Goal: Task Accomplishment & Management: Manage account settings

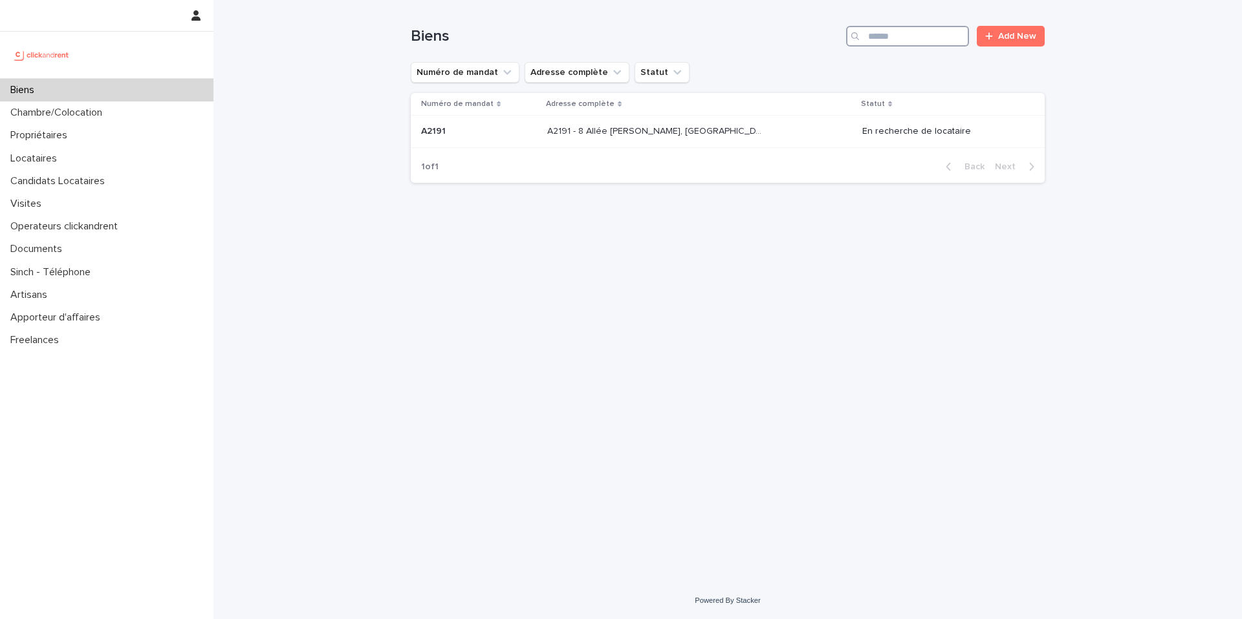
click at [906, 38] on input "Search" at bounding box center [907, 36] width 123 height 21
type input "*****"
click at [788, 136] on div "A1219 - [GEOGRAPHIC_DATA][PERSON_NAME], [GEOGRAPHIC_DATA] 94240 A1219 - [STREET…" at bounding box center [699, 131] width 305 height 21
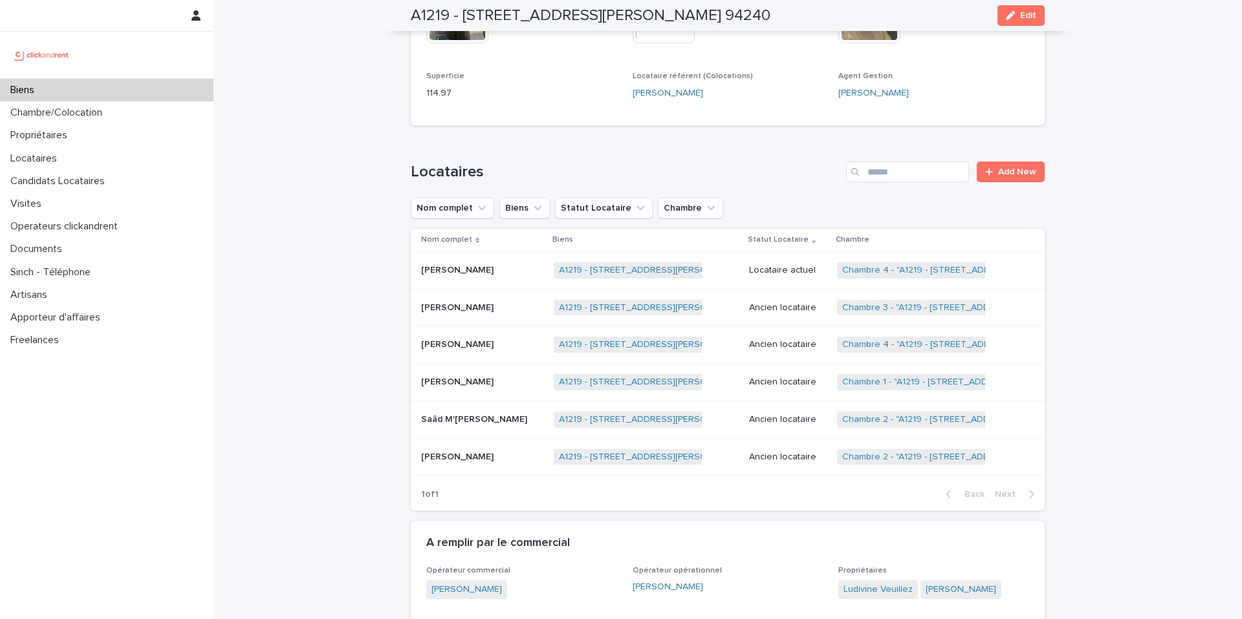
scroll to position [449, 0]
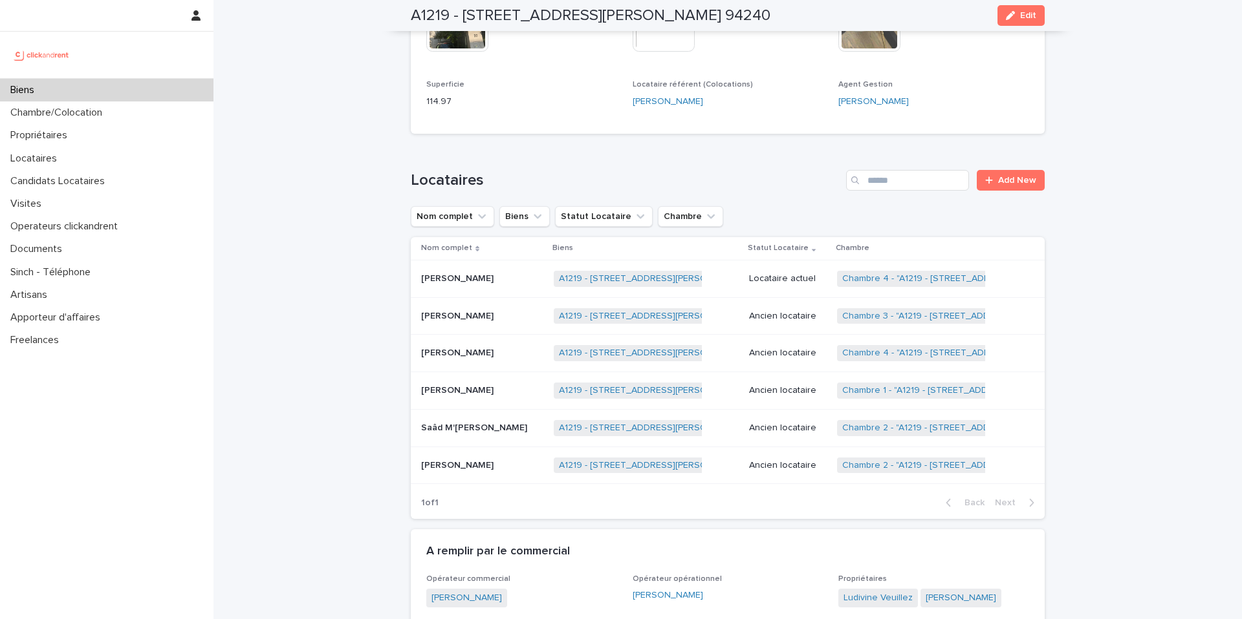
click at [803, 280] on p "Locataire actuel" at bounding box center [788, 279] width 78 height 11
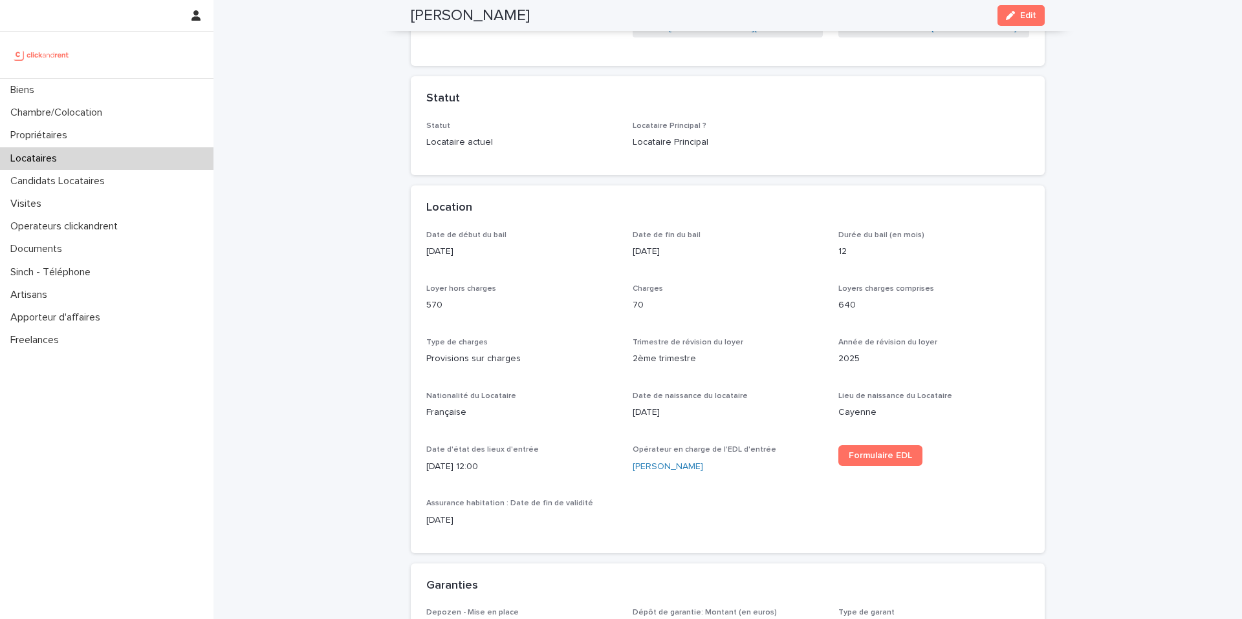
scroll to position [242, 0]
click at [673, 412] on p "11/6/1985" at bounding box center [727, 412] width 191 height 14
click at [673, 411] on p "11/6/1985" at bounding box center [727, 412] width 191 height 14
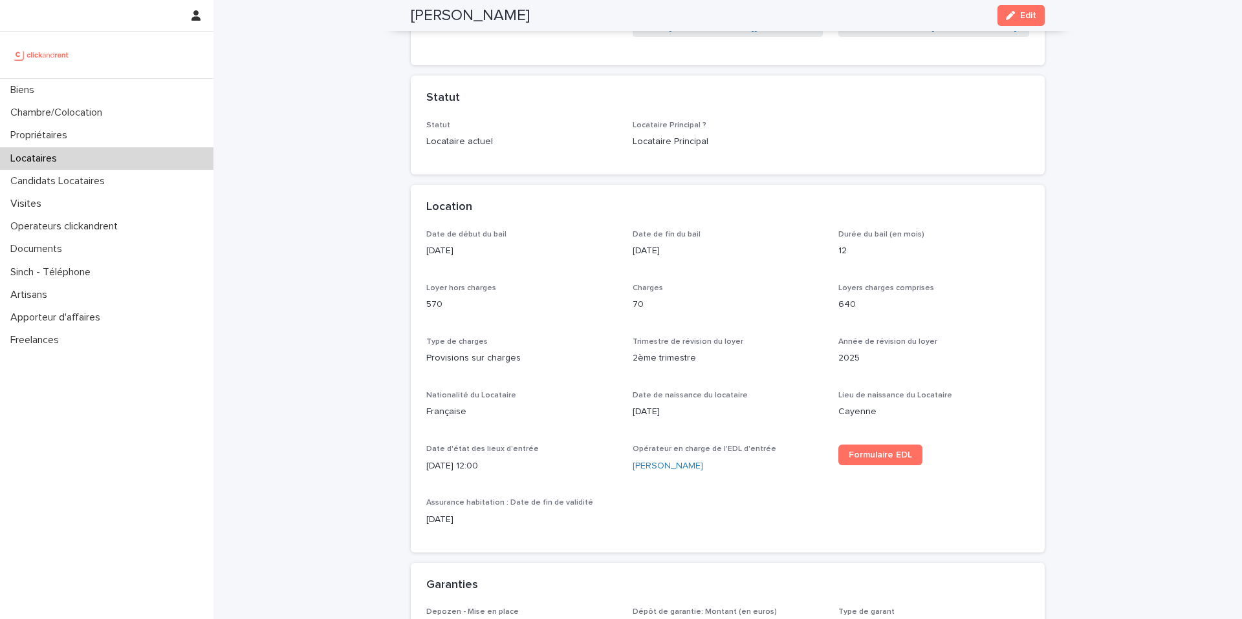
click at [673, 411] on p "11/6/1985" at bounding box center [727, 412] width 191 height 14
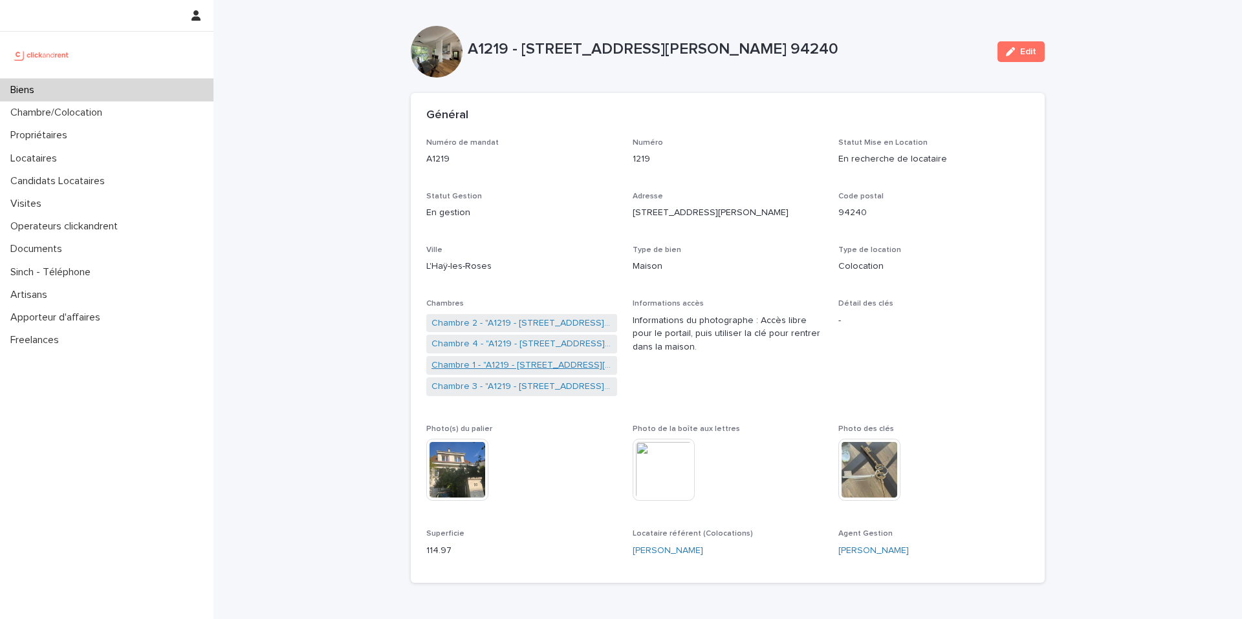
click at [486, 365] on link "Chambre 1 - "A1219 - [STREET_ADDRESS][PERSON_NAME] 94240"" at bounding box center [521, 366] width 180 height 14
click at [493, 320] on link "Chambre 2 - "A1219 - [STREET_ADDRESS][PERSON_NAME] 94240"" at bounding box center [521, 324] width 180 height 14
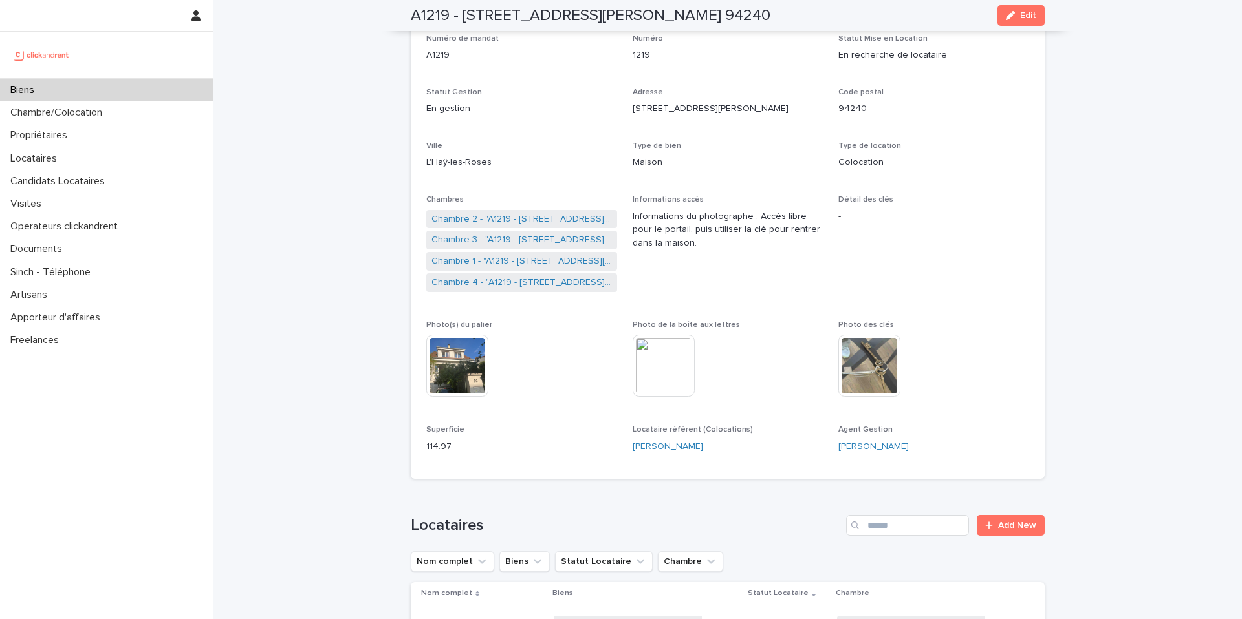
scroll to position [85, 0]
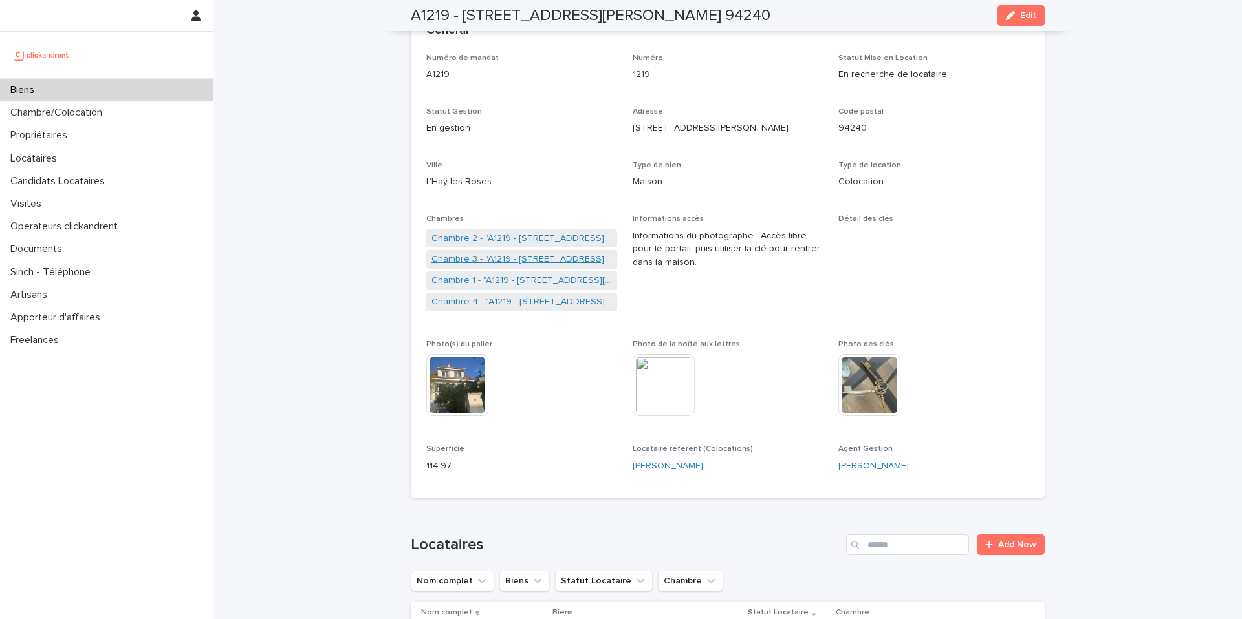
click at [541, 264] on link "Chambre 3 - "A1219 - [STREET_ADDRESS][PERSON_NAME] 94240"" at bounding box center [521, 260] width 180 height 14
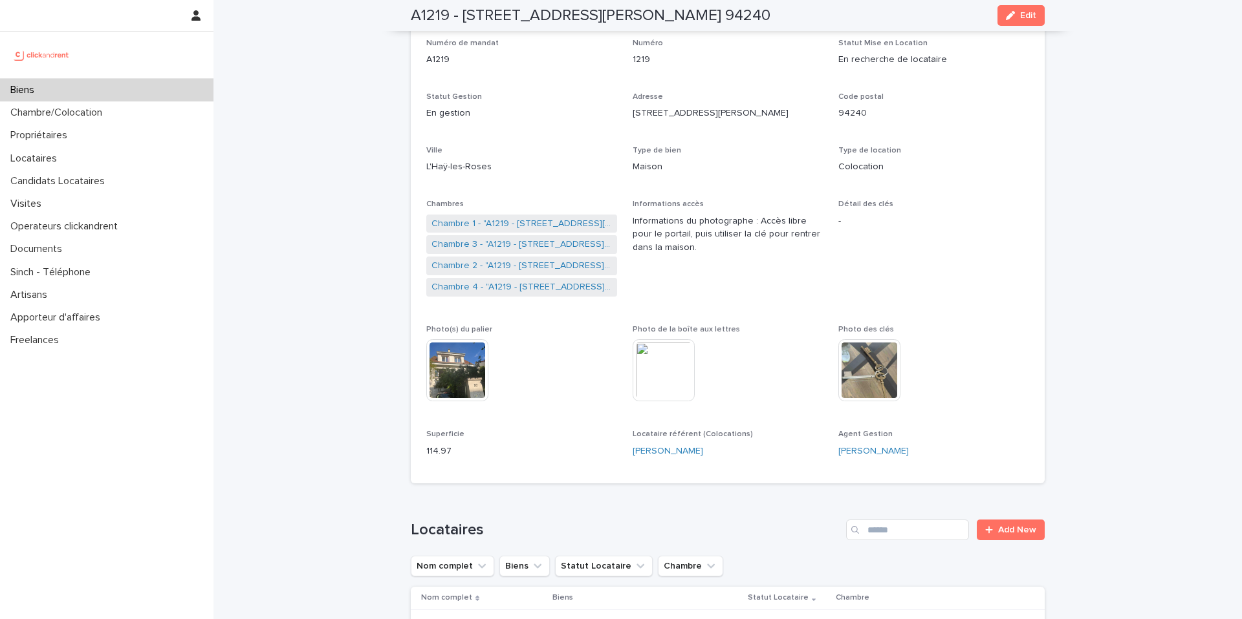
scroll to position [101, 0]
click at [95, 188] on div "Candidats Locataires" at bounding box center [106, 181] width 213 height 23
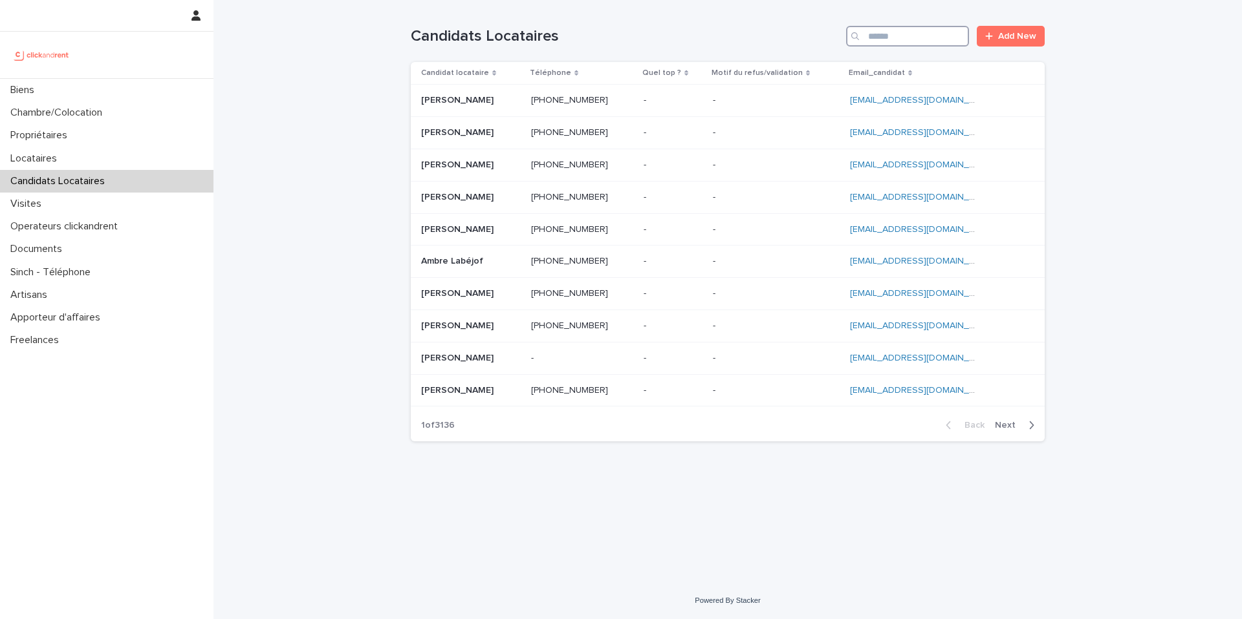
click at [932, 34] on input "Search" at bounding box center [907, 36] width 123 height 21
paste input "**********"
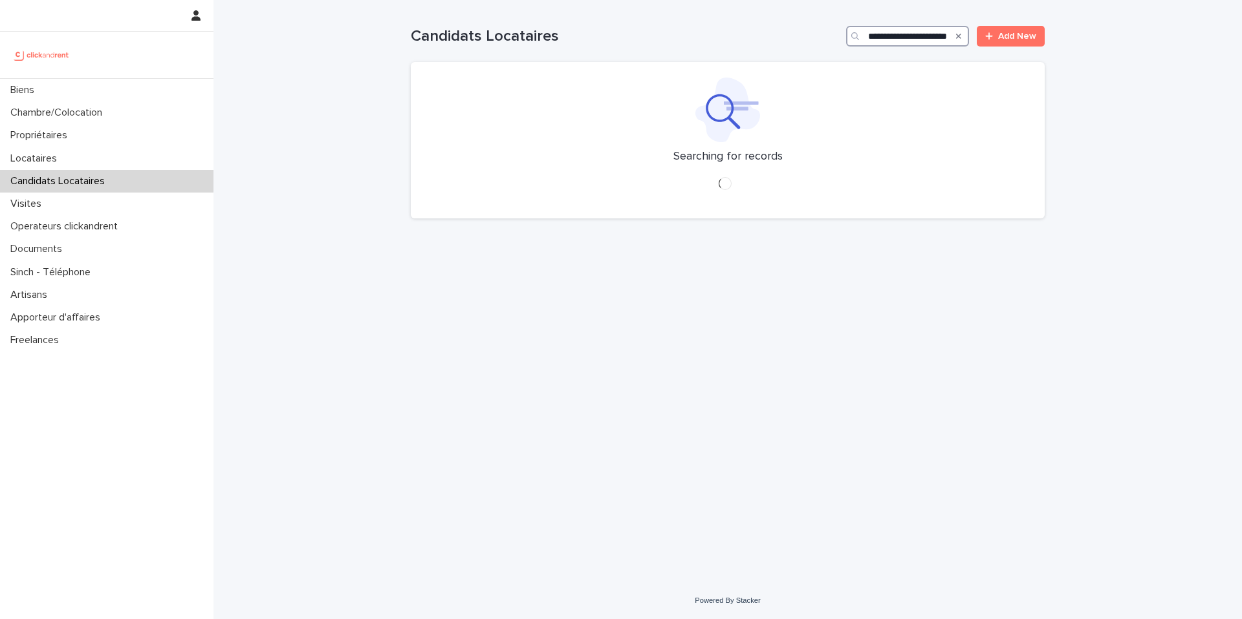
type input "**********"
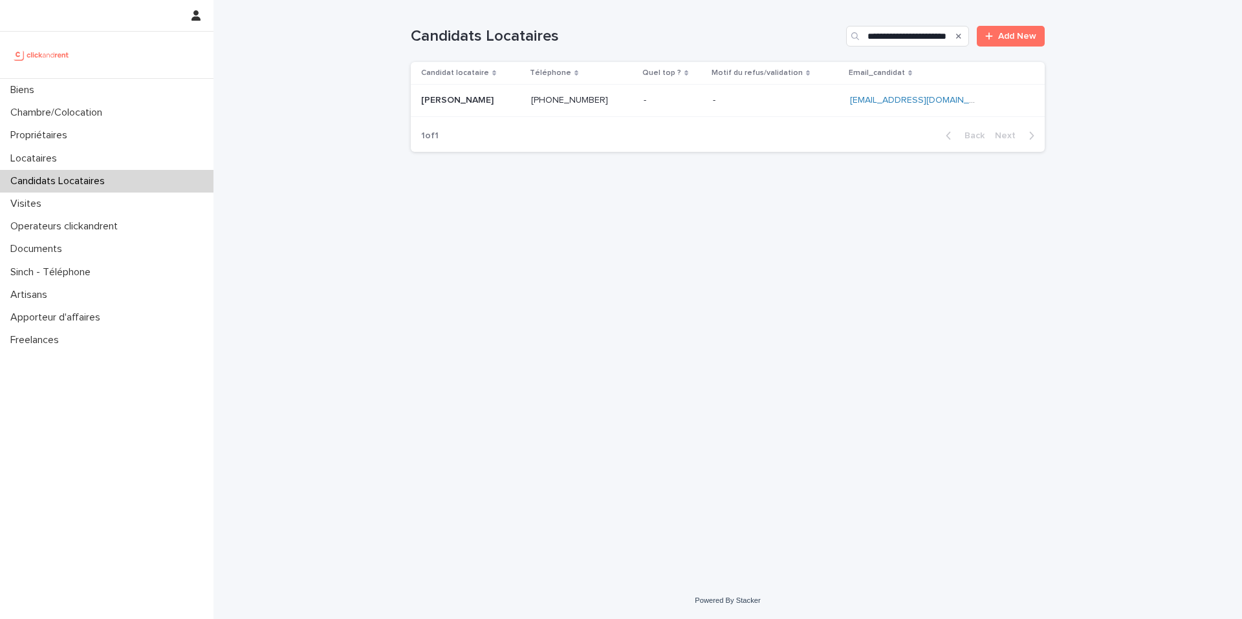
click at [779, 107] on div "- -" at bounding box center [776, 100] width 127 height 21
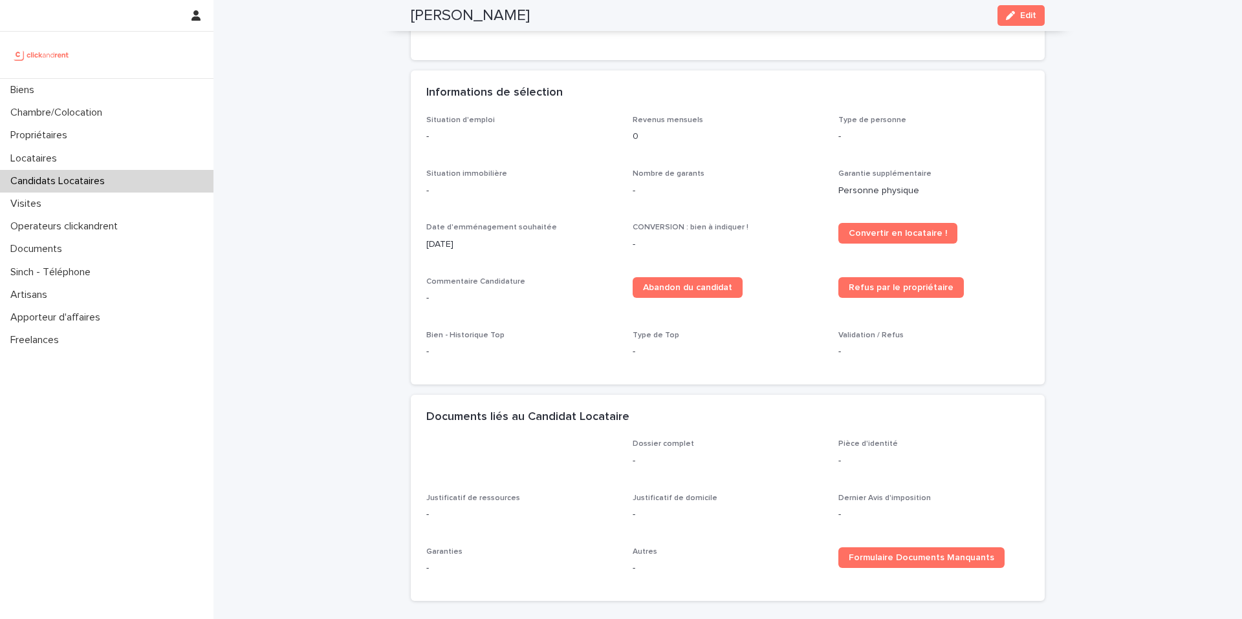
scroll to position [294, 0]
click at [910, 232] on span "Convertir en locataire !" at bounding box center [897, 232] width 98 height 9
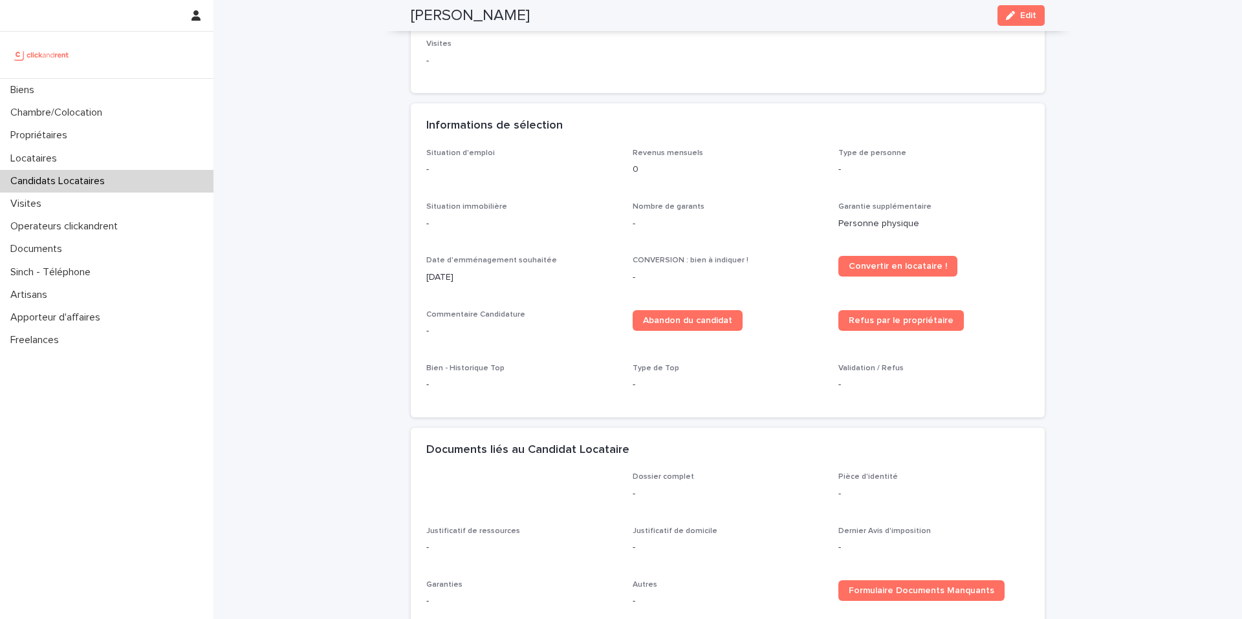
scroll to position [0, 0]
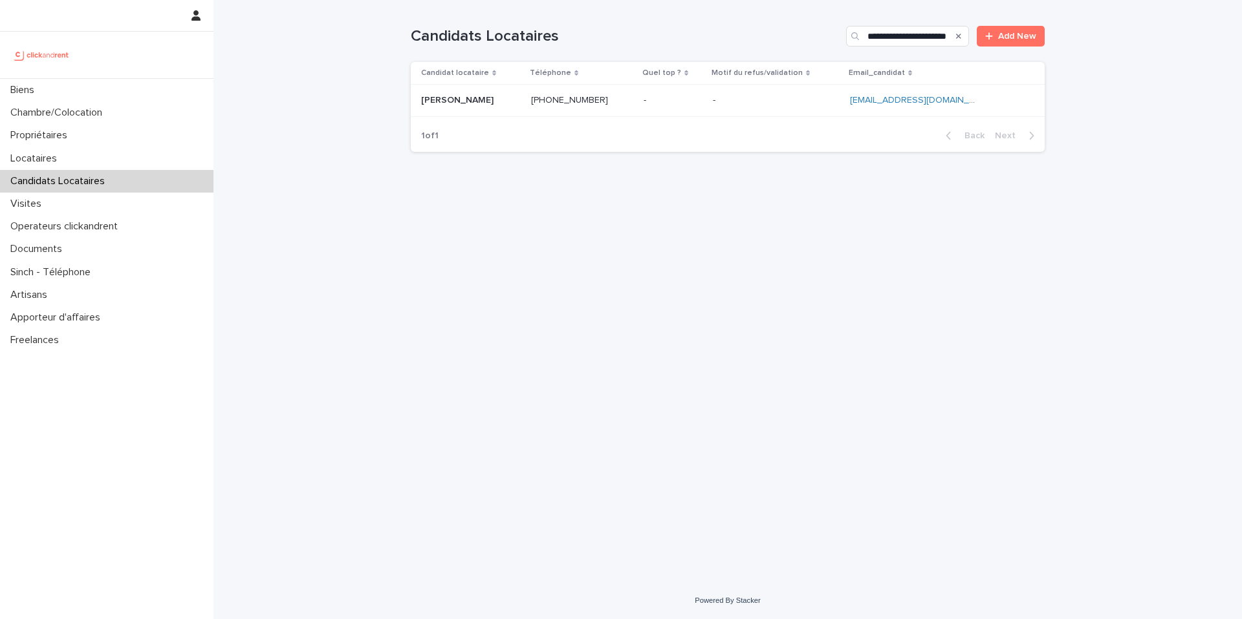
click at [694, 100] on p at bounding box center [672, 100] width 59 height 11
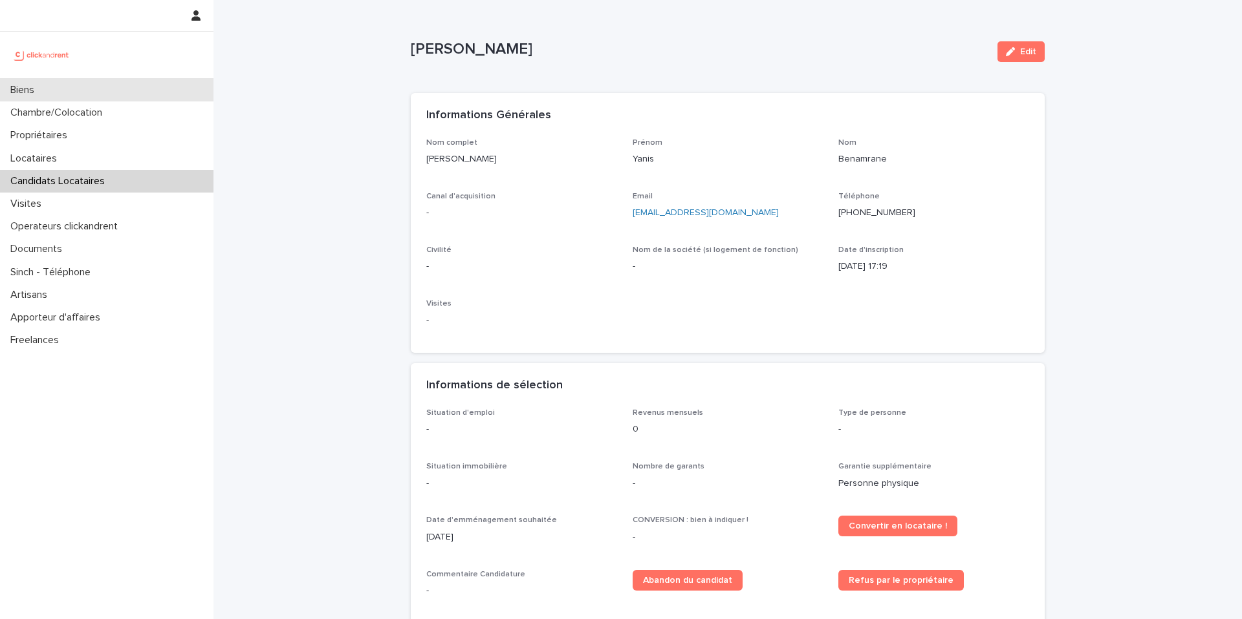
click at [60, 96] on div "Biens" at bounding box center [106, 90] width 213 height 23
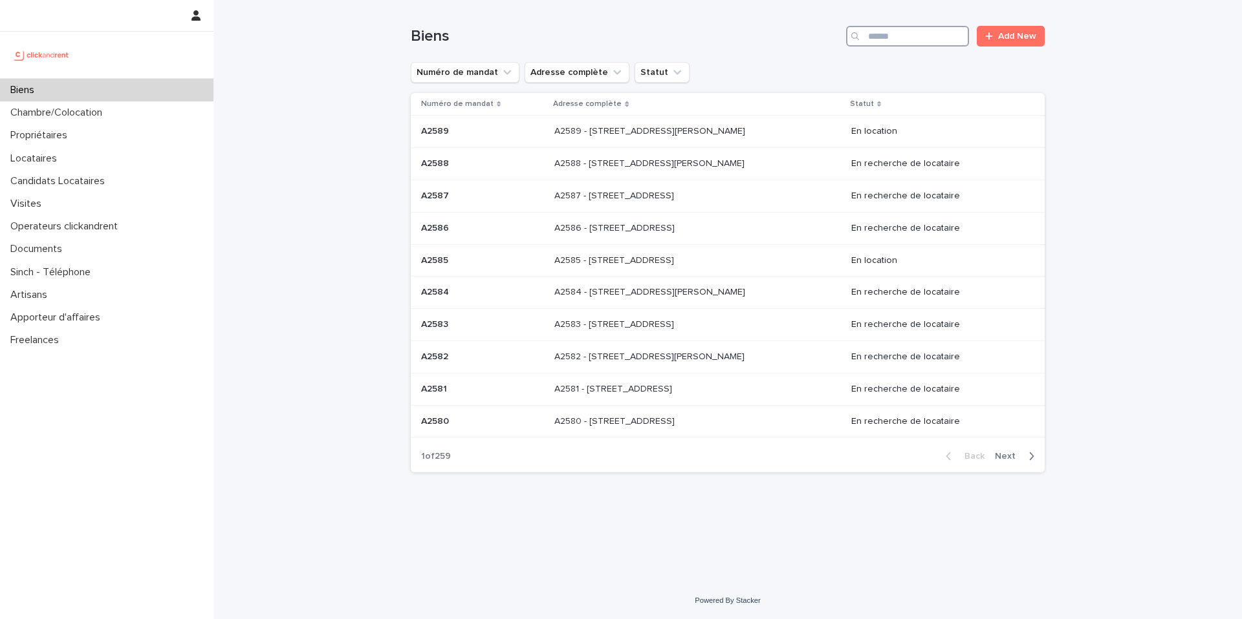
click at [899, 41] on input "Search" at bounding box center [907, 36] width 123 height 21
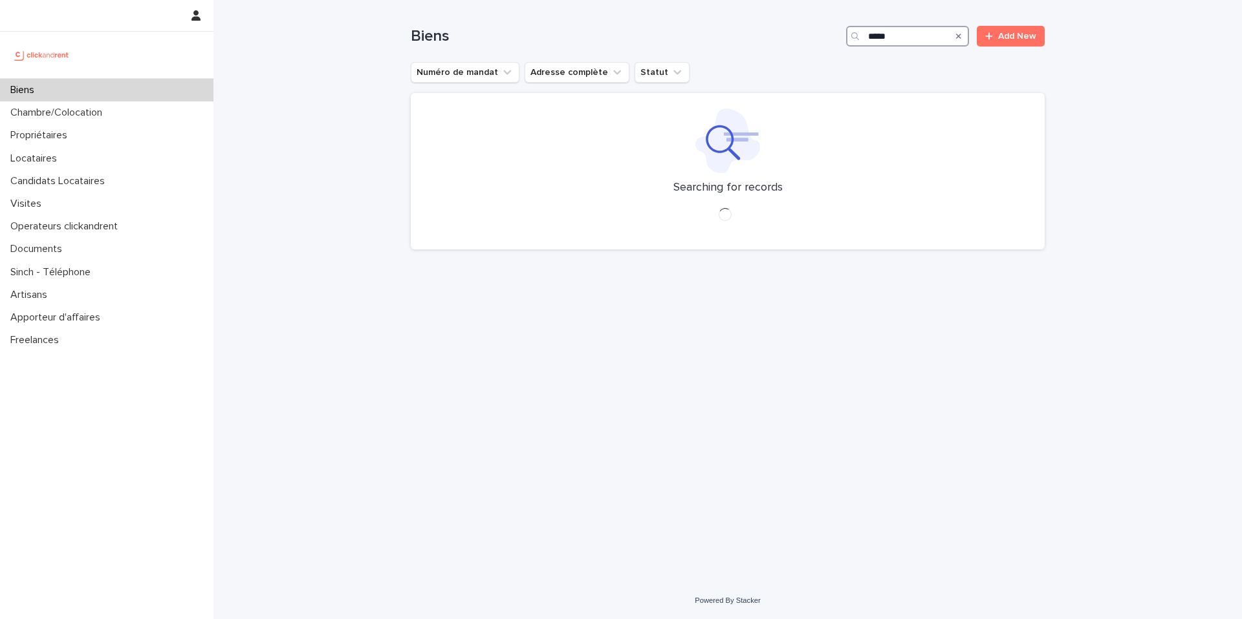
type input "*****"
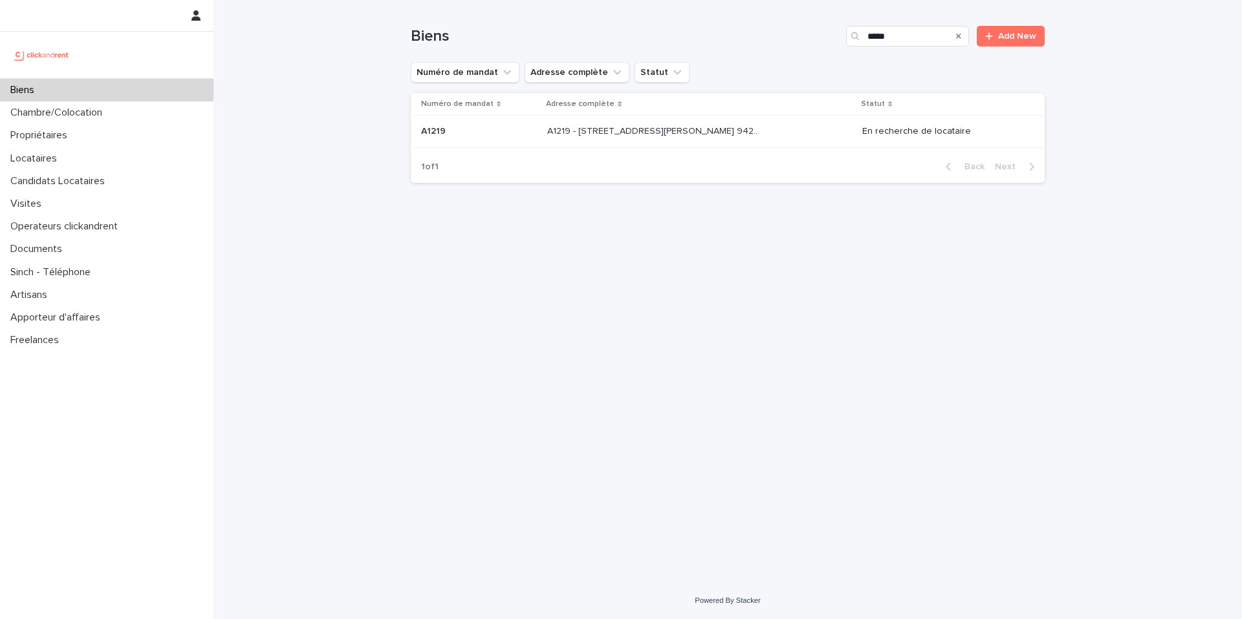
click at [773, 128] on div "A1219 - 32 avenue Jules Gravereaux, L'Haÿ-les-Roses 94240 A1219 - 32 avenue Jul…" at bounding box center [699, 131] width 305 height 21
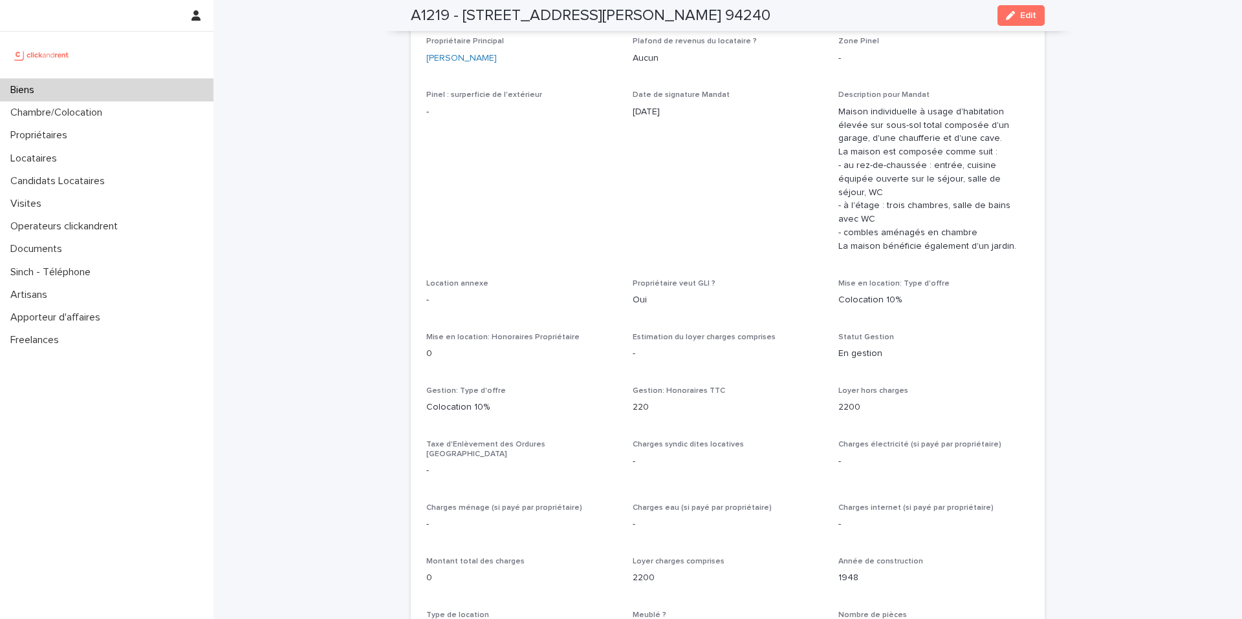
scroll to position [4350, 0]
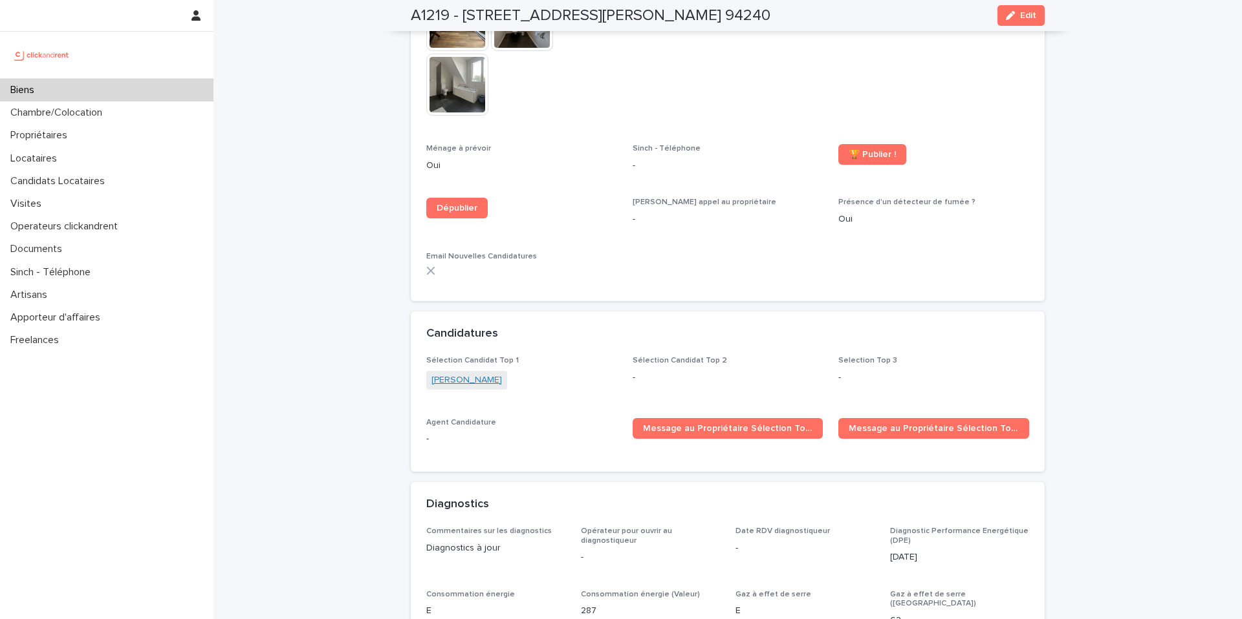
click at [461, 374] on link "[PERSON_NAME]" at bounding box center [466, 381] width 70 height 14
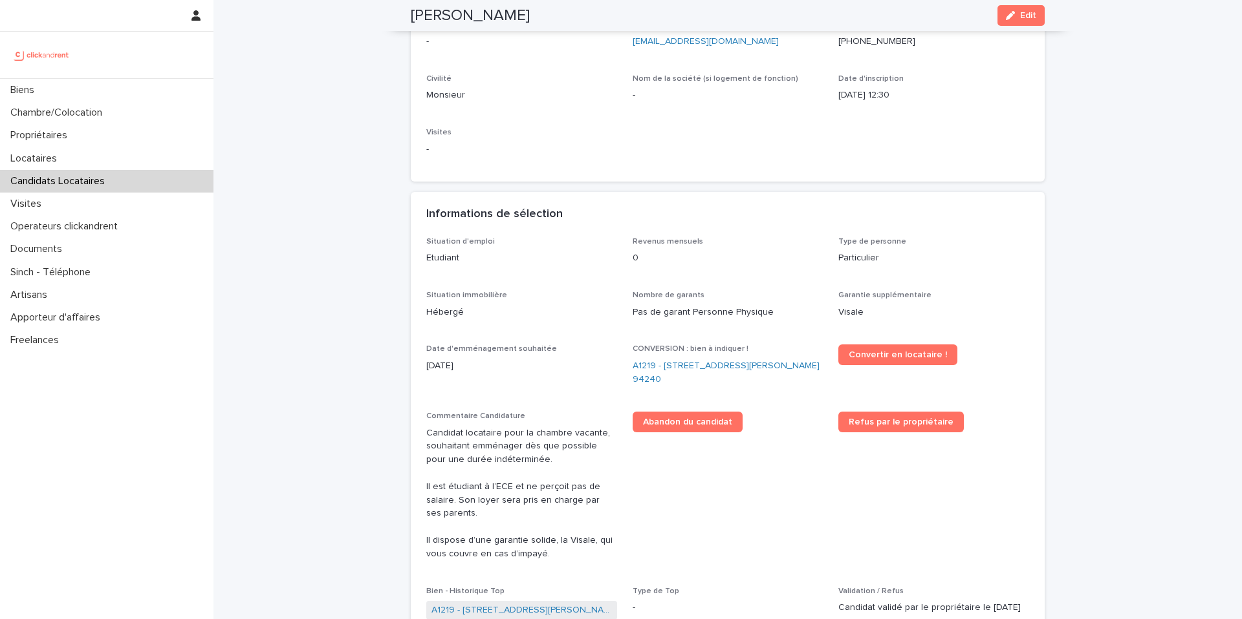
scroll to position [163, 0]
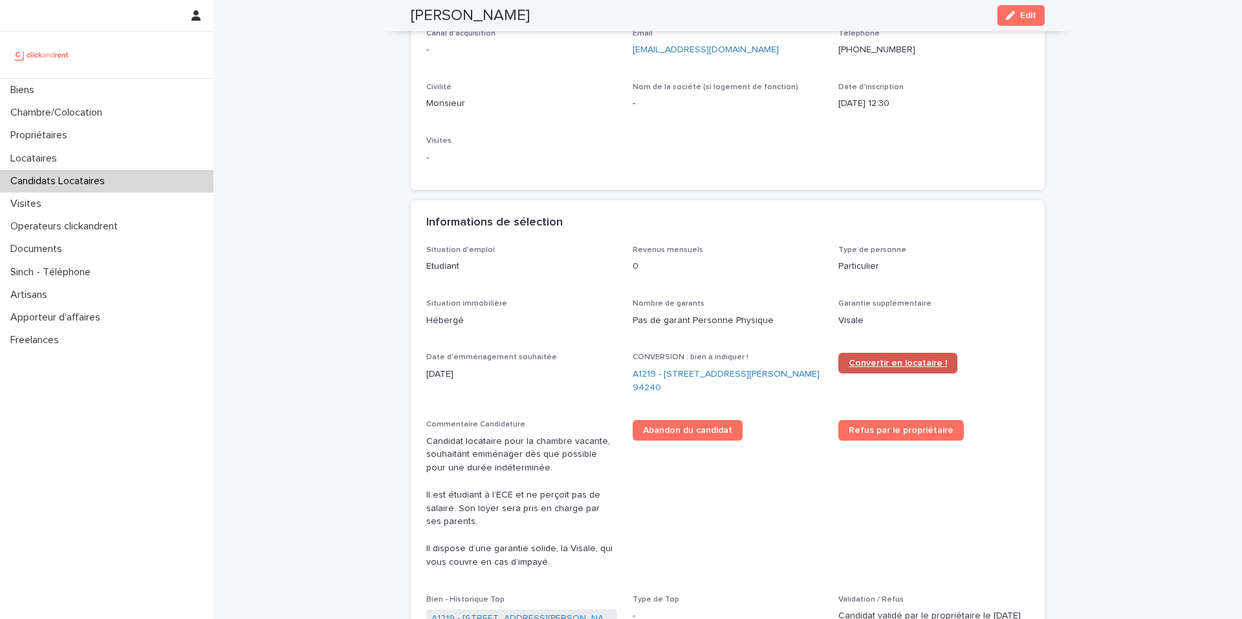
click at [908, 360] on span "Convertir en locataire !" at bounding box center [897, 363] width 98 height 9
click at [640, 376] on link "A1219 - [STREET_ADDRESS][PERSON_NAME] 94240" at bounding box center [727, 381] width 191 height 27
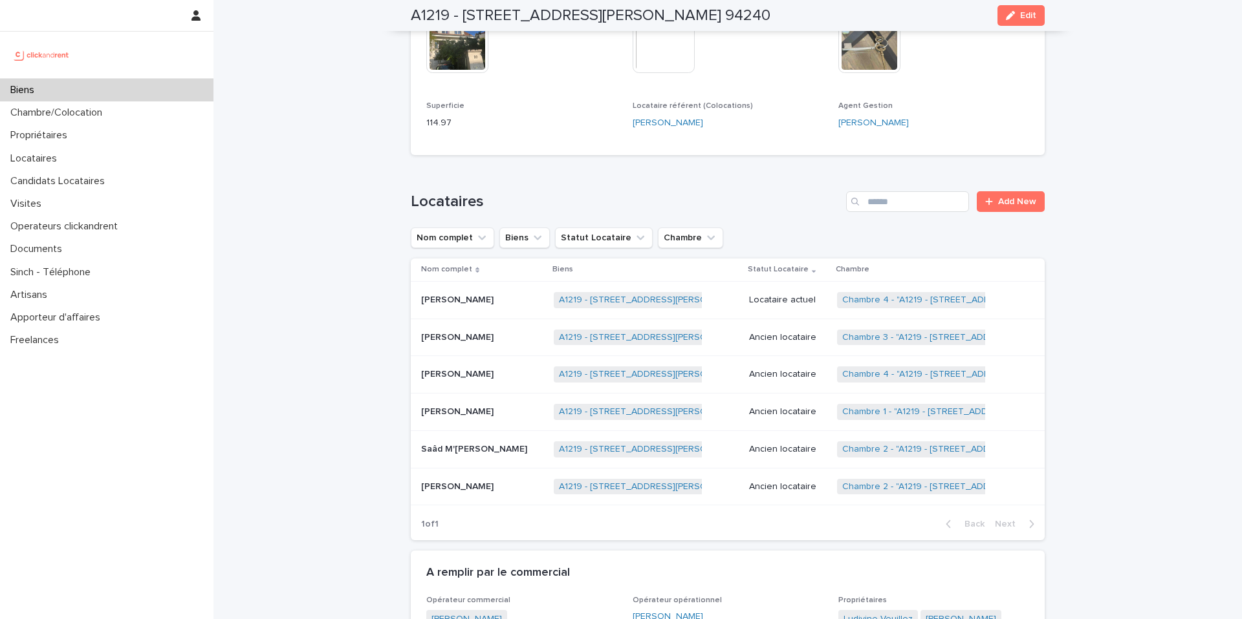
scroll to position [443, 0]
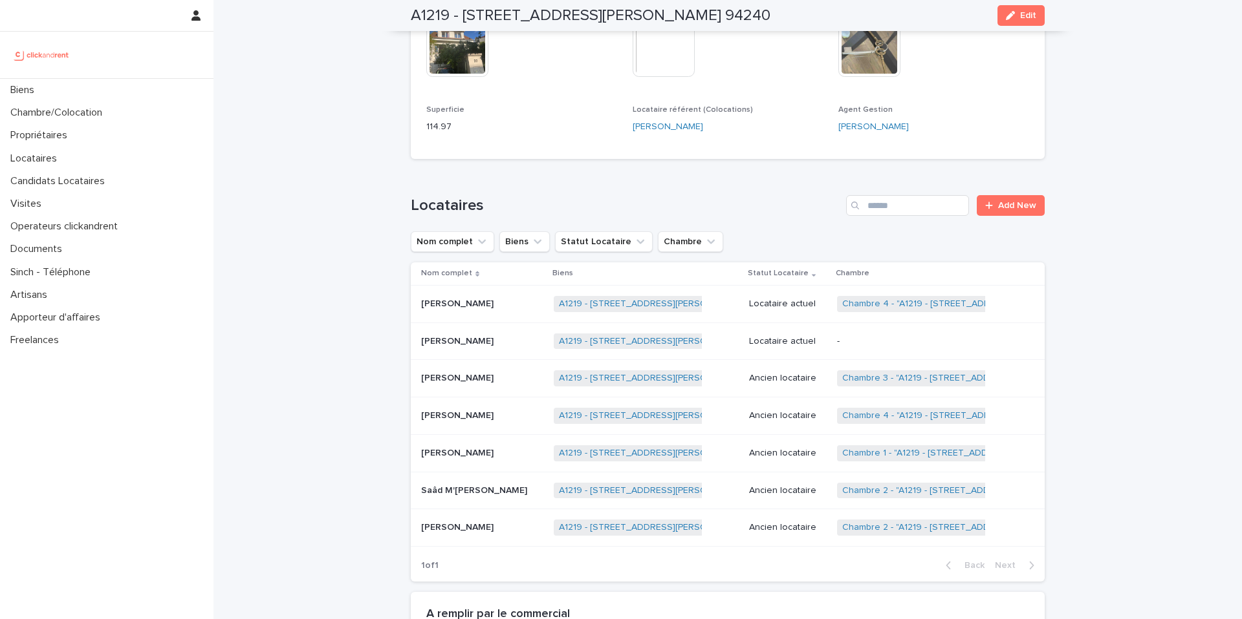
scroll to position [425, 0]
click at [923, 338] on p "-" at bounding box center [918, 340] width 162 height 11
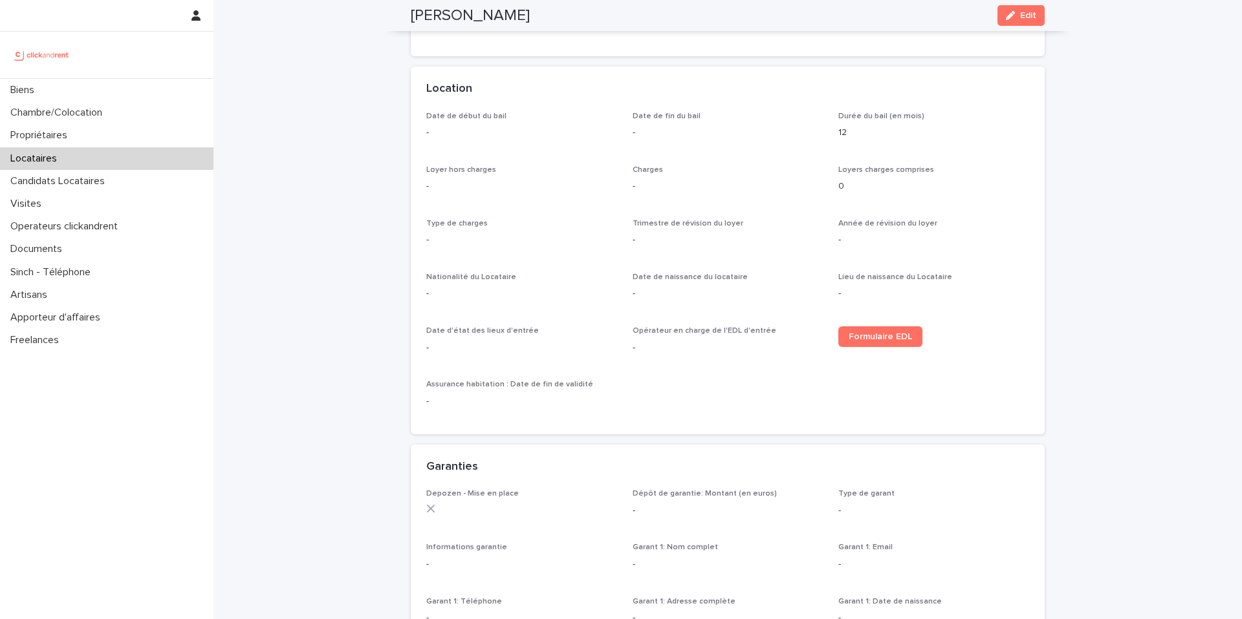
scroll to position [369, 0]
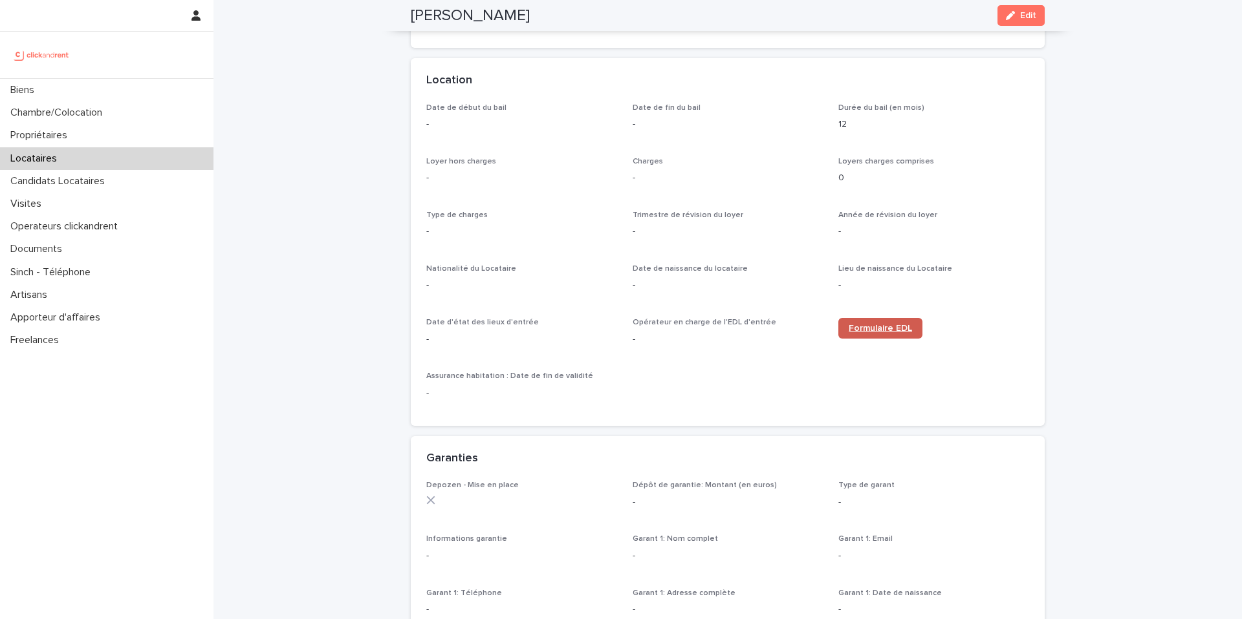
click at [863, 320] on link "Formulaire EDL" at bounding box center [880, 328] width 84 height 21
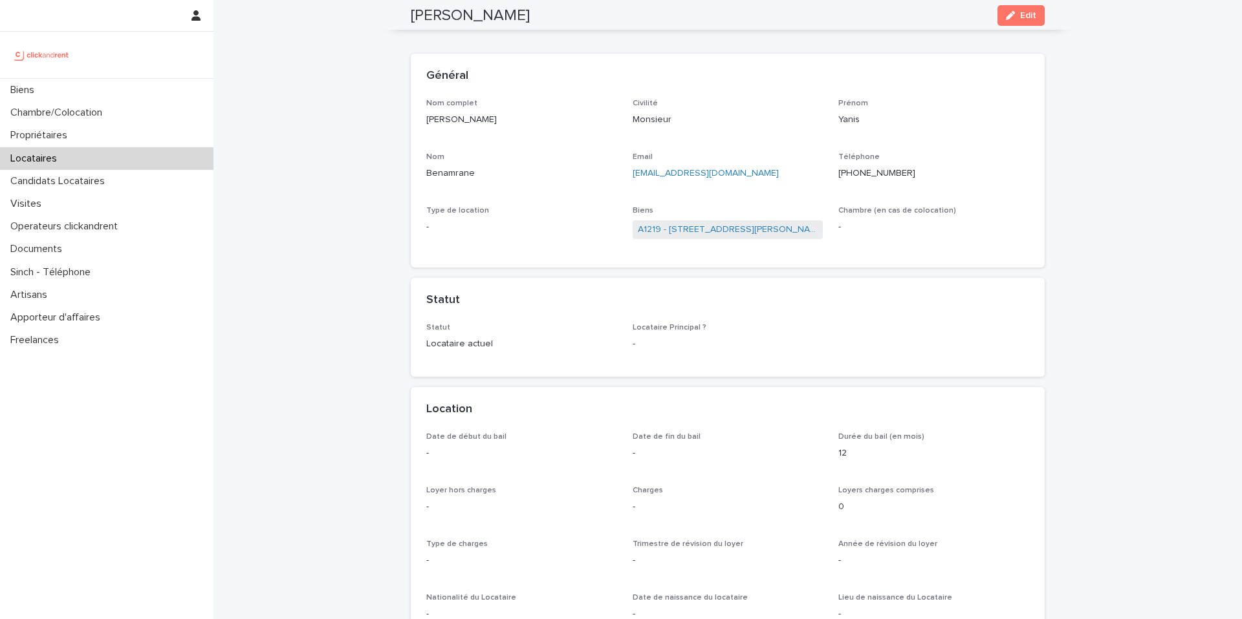
scroll to position [0, 0]
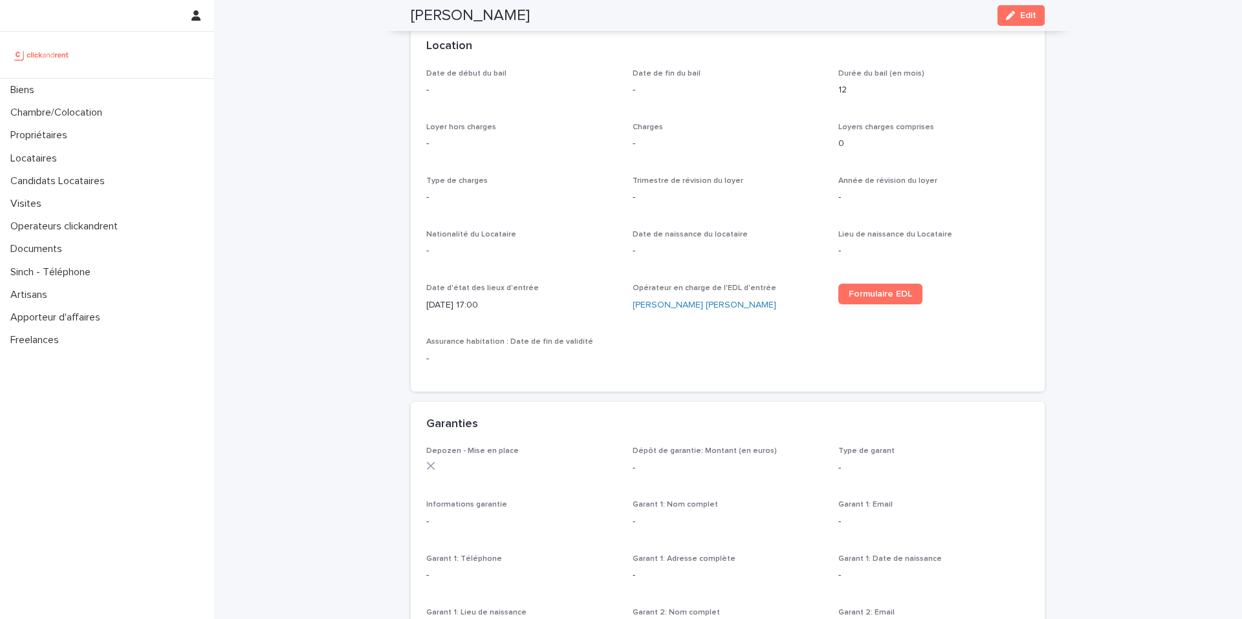
click at [564, 269] on div "Date de début du bail - Date de fin du bail - Durée du bail (en mois) 12 Loyer …" at bounding box center [727, 222] width 603 height 307
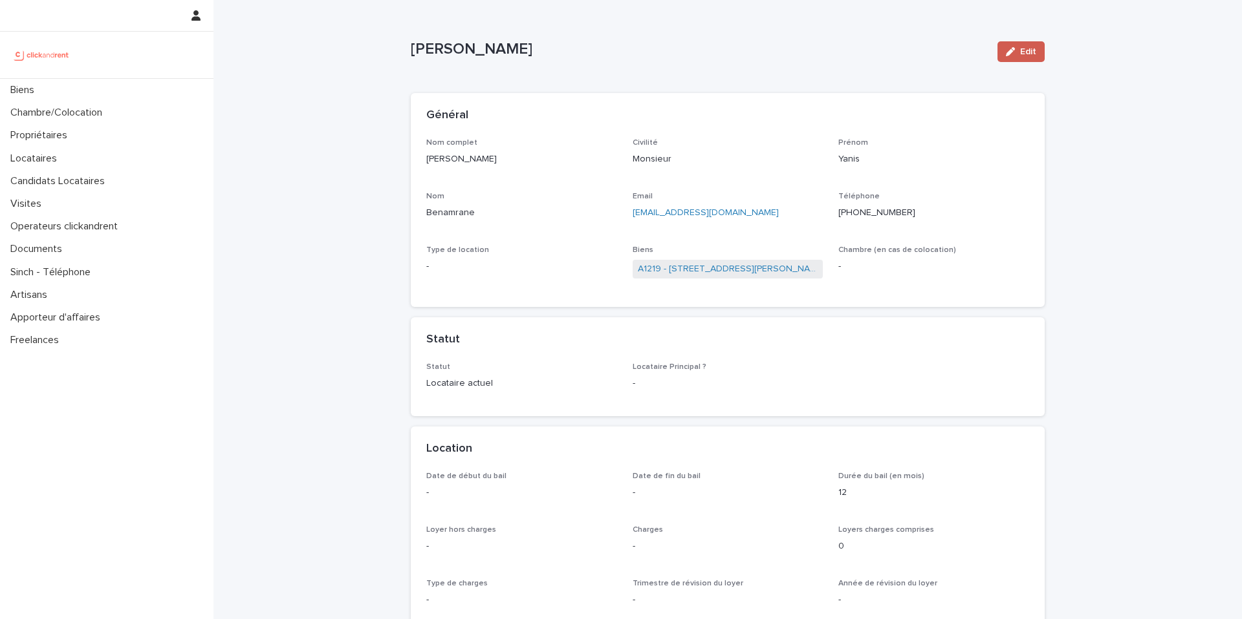
click at [1026, 56] on button "Edit" at bounding box center [1020, 51] width 47 height 21
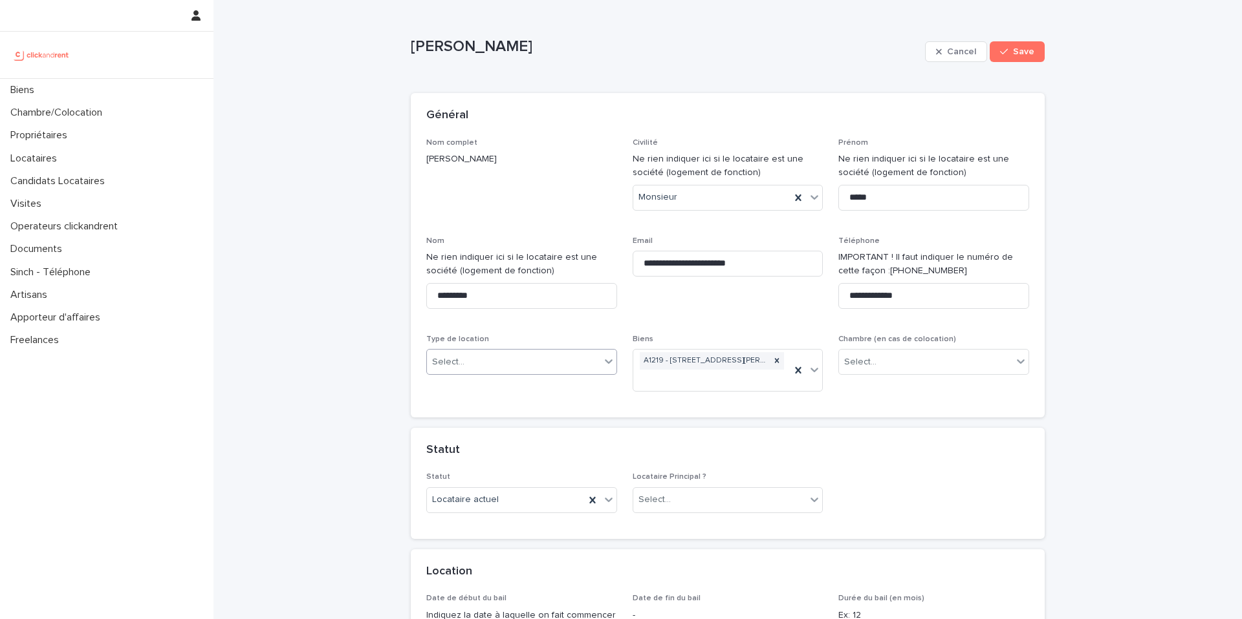
click at [508, 365] on div "Select..." at bounding box center [513, 362] width 173 height 21
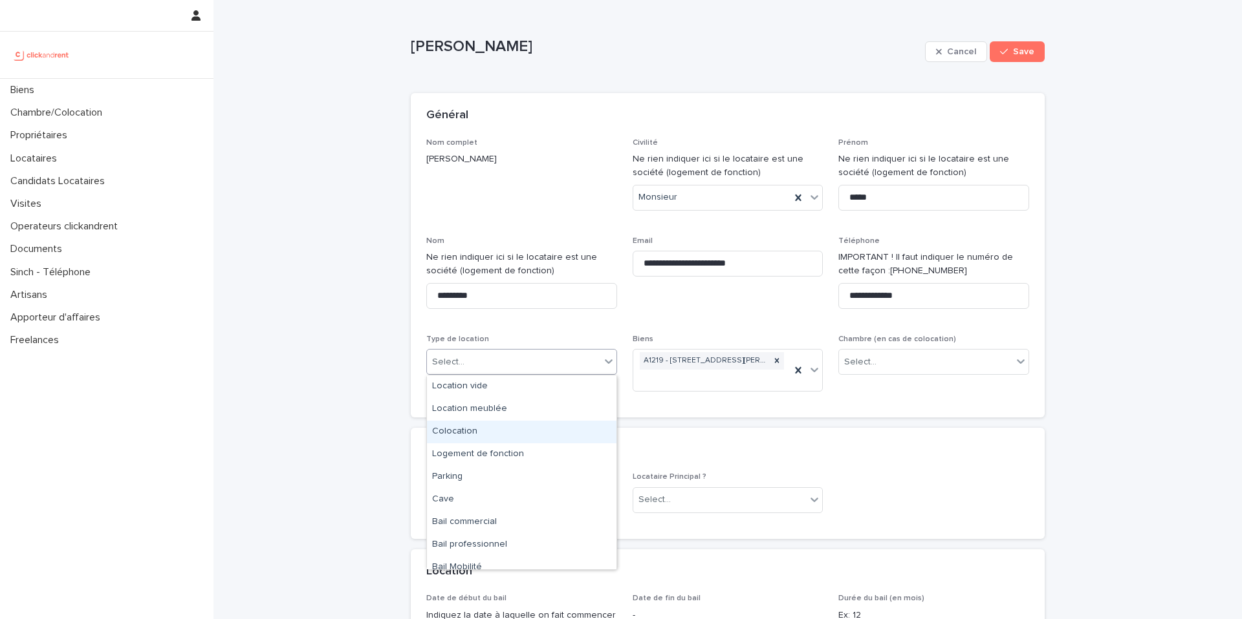
click at [475, 439] on div "Colocation" at bounding box center [521, 432] width 189 height 23
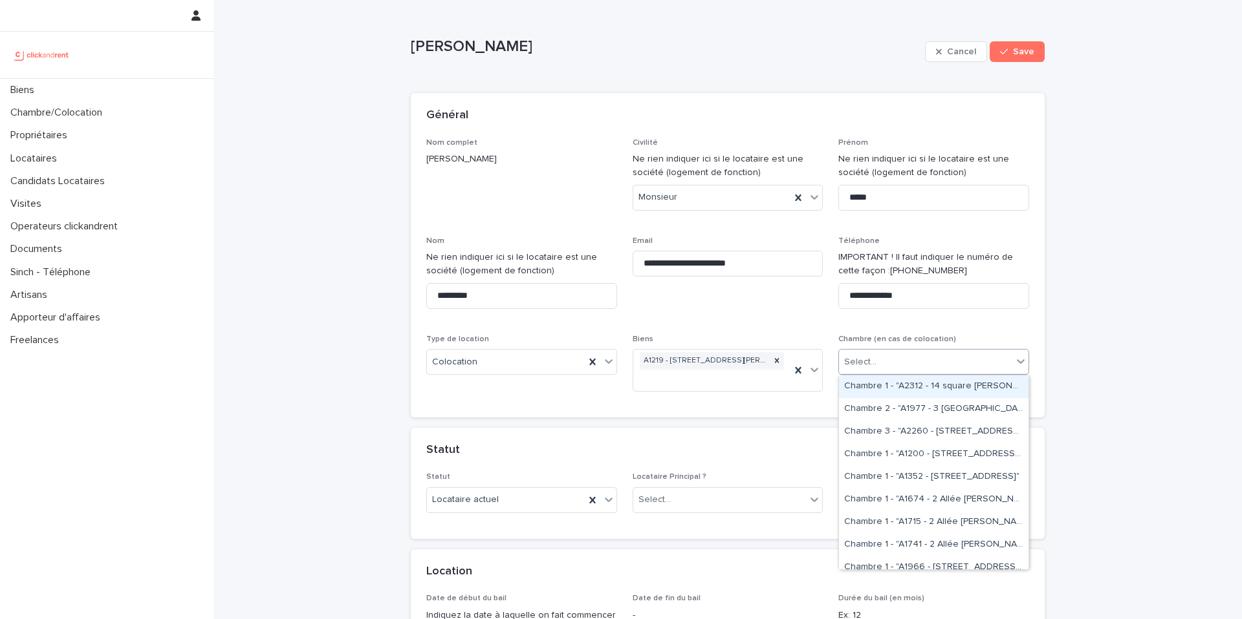
click at [869, 364] on div "Select..." at bounding box center [860, 363] width 32 height 14
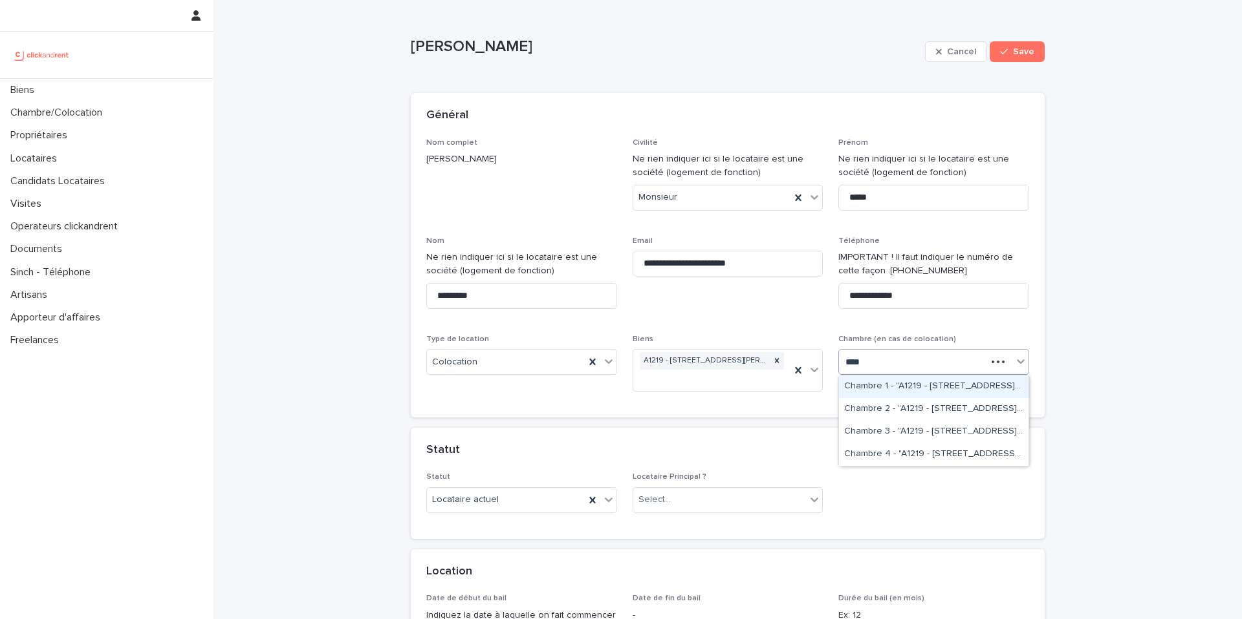
type input "*****"
click at [929, 383] on div "Chambre 1 - "A1219 - [STREET_ADDRESS][PERSON_NAME] 94240"" at bounding box center [933, 387] width 189 height 23
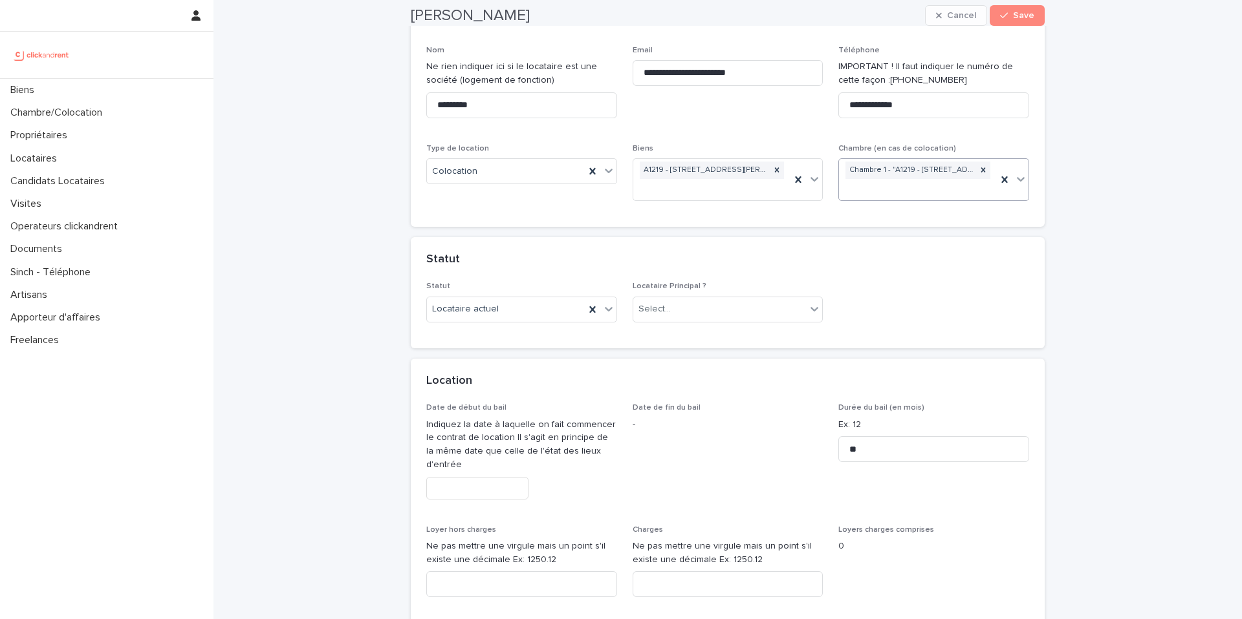
scroll to position [203, 0]
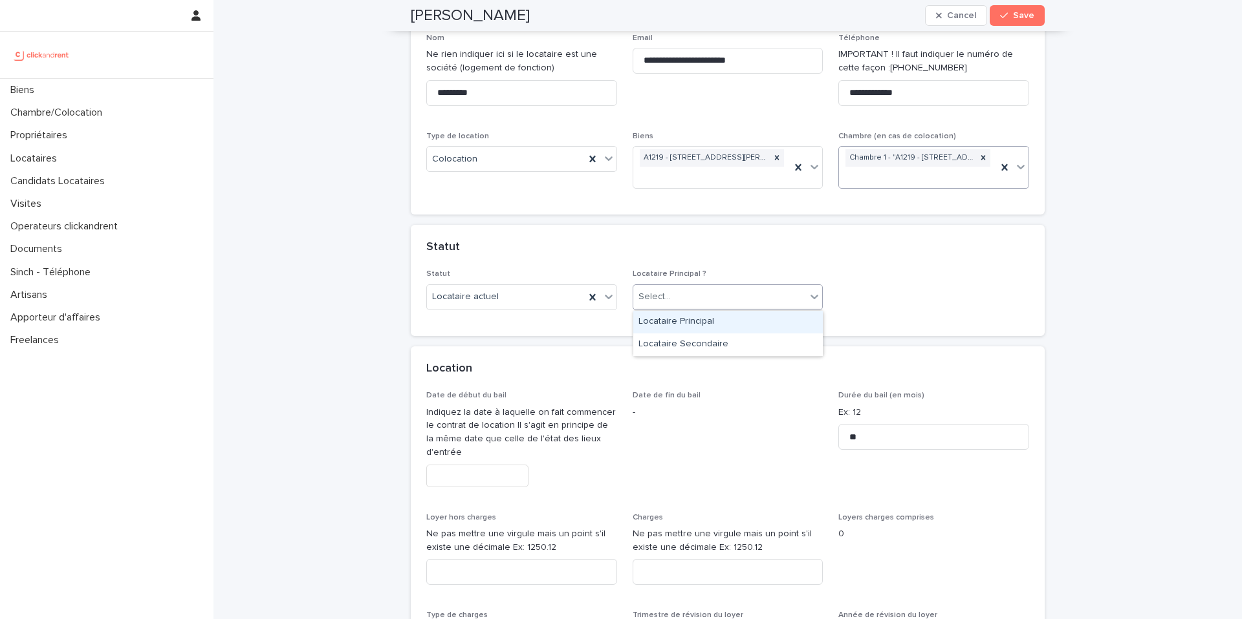
click at [738, 302] on div "Select..." at bounding box center [719, 296] width 173 height 21
click at [722, 319] on div "Locataire Principal" at bounding box center [727, 322] width 189 height 23
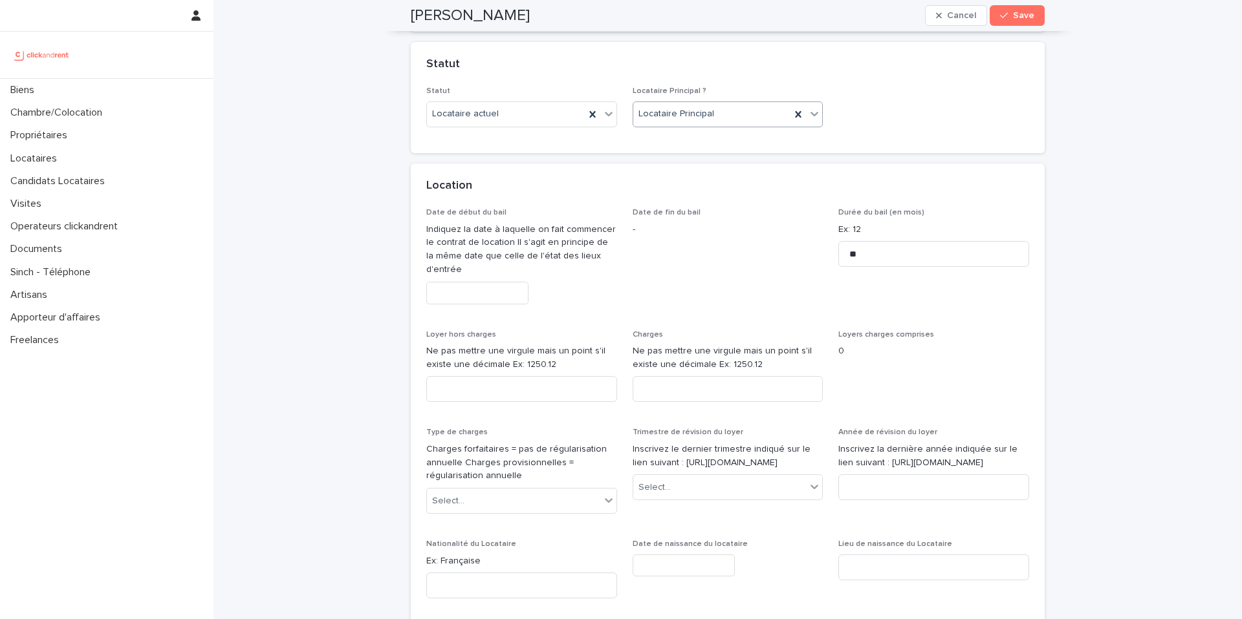
scroll to position [537, 0]
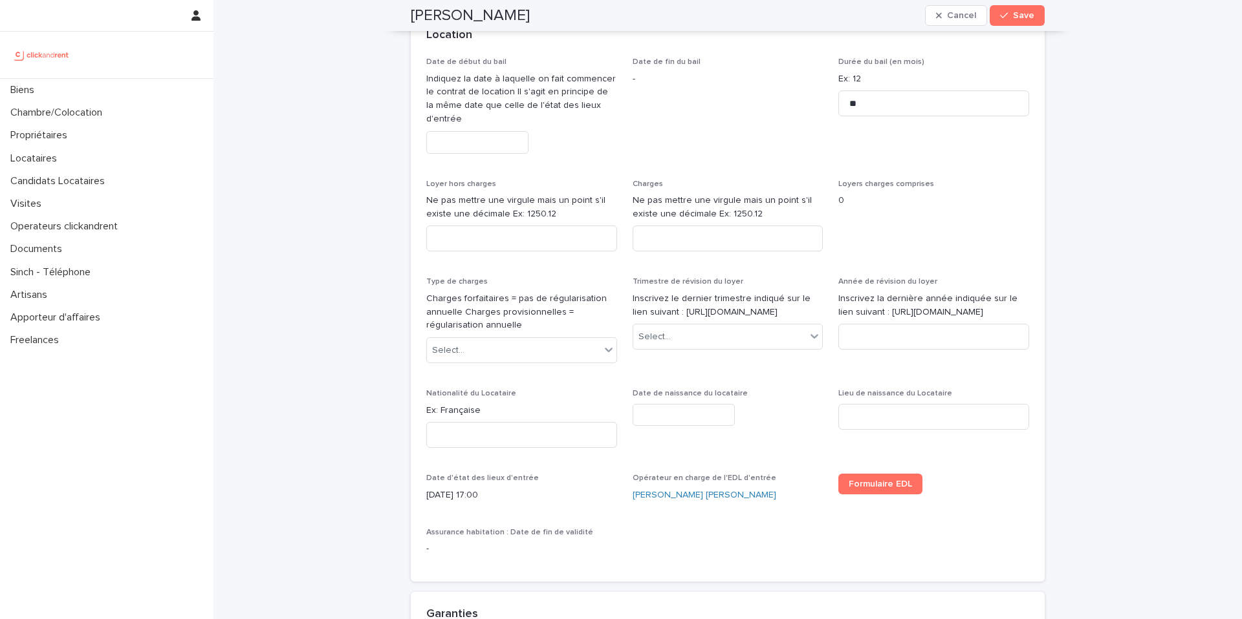
click at [492, 138] on input "text" at bounding box center [477, 142] width 102 height 23
click at [473, 317] on div "31" at bounding box center [474, 315] width 17 height 17
type input "**********"
click at [531, 224] on div "Loyer hors charges Ne pas mettre une virgule mais un point s'il existe une déci…" at bounding box center [521, 221] width 191 height 83
click at [517, 233] on input at bounding box center [521, 239] width 191 height 26
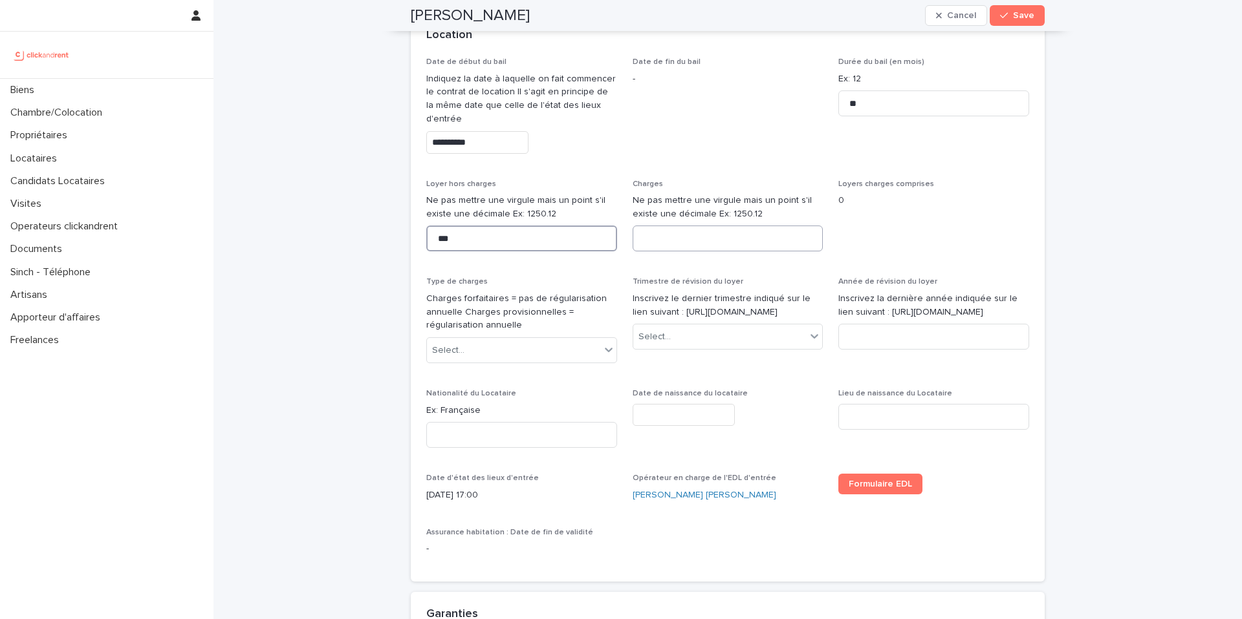
type input "***"
click at [694, 233] on input at bounding box center [727, 239] width 191 height 26
type input "**"
click at [552, 348] on div "Select..." at bounding box center [513, 350] width 173 height 21
click at [519, 403] on div "Provisions sur charges" at bounding box center [521, 398] width 189 height 23
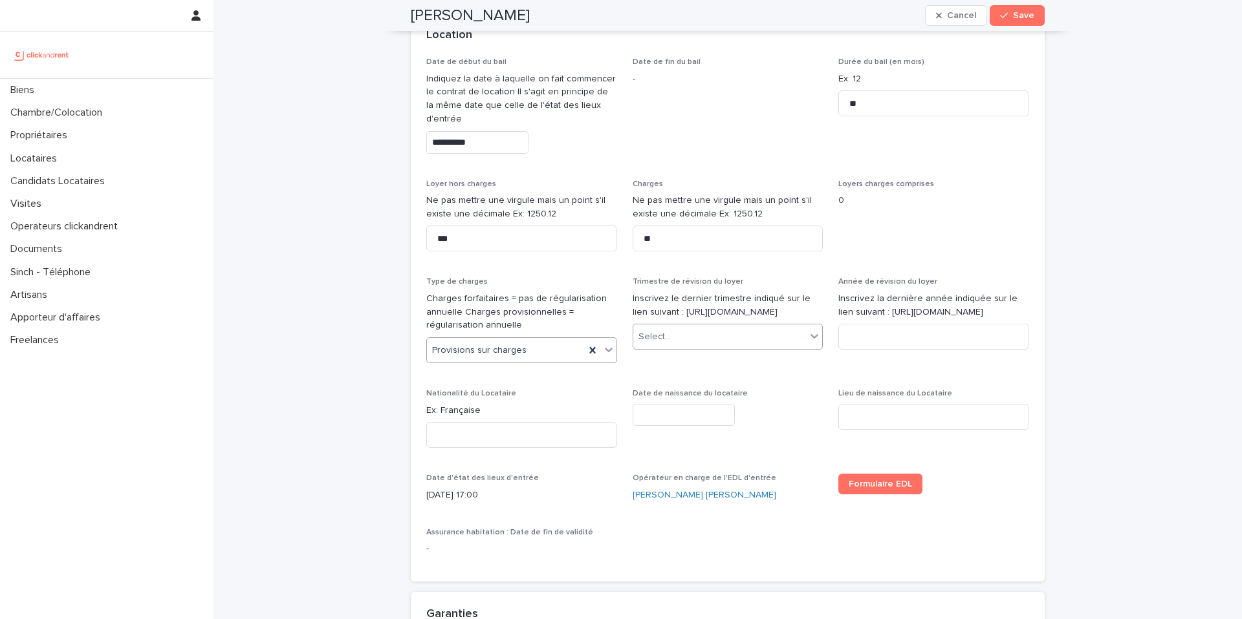
click at [696, 348] on div "Select..." at bounding box center [719, 337] width 173 height 21
click at [691, 390] on div "2ème trimestre" at bounding box center [727, 398] width 189 height 23
click at [886, 350] on input at bounding box center [933, 337] width 191 height 26
type input "****"
click at [457, 447] on input at bounding box center [521, 435] width 191 height 26
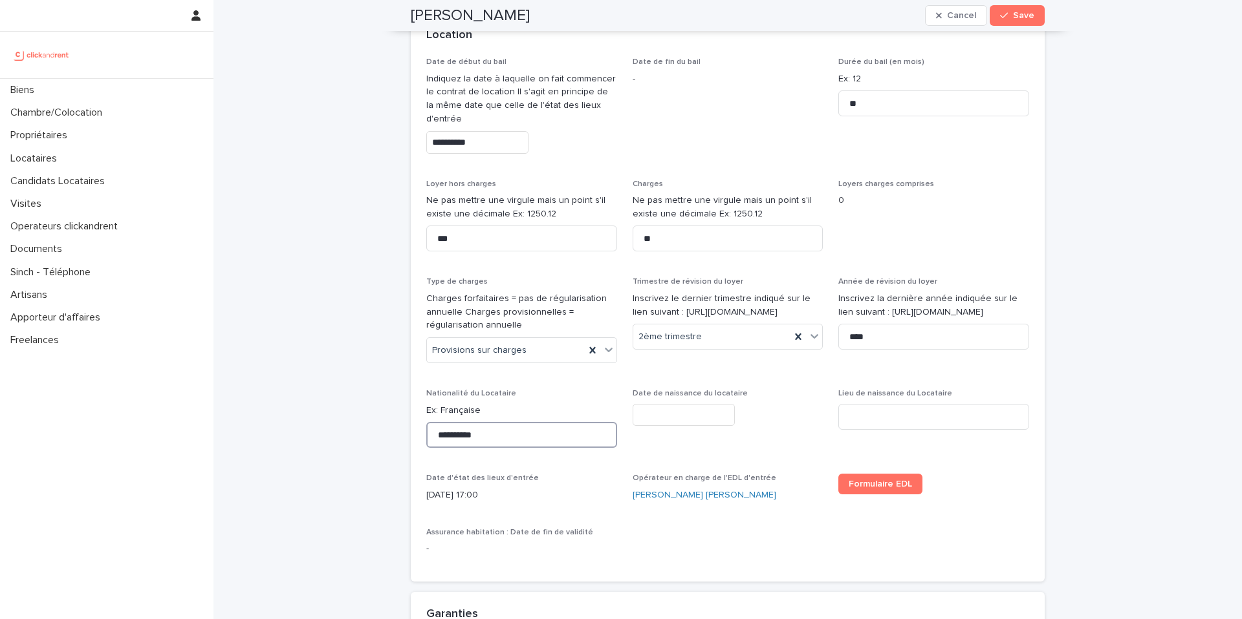
type input "**********"
click at [660, 414] on input "text" at bounding box center [683, 415] width 102 height 23
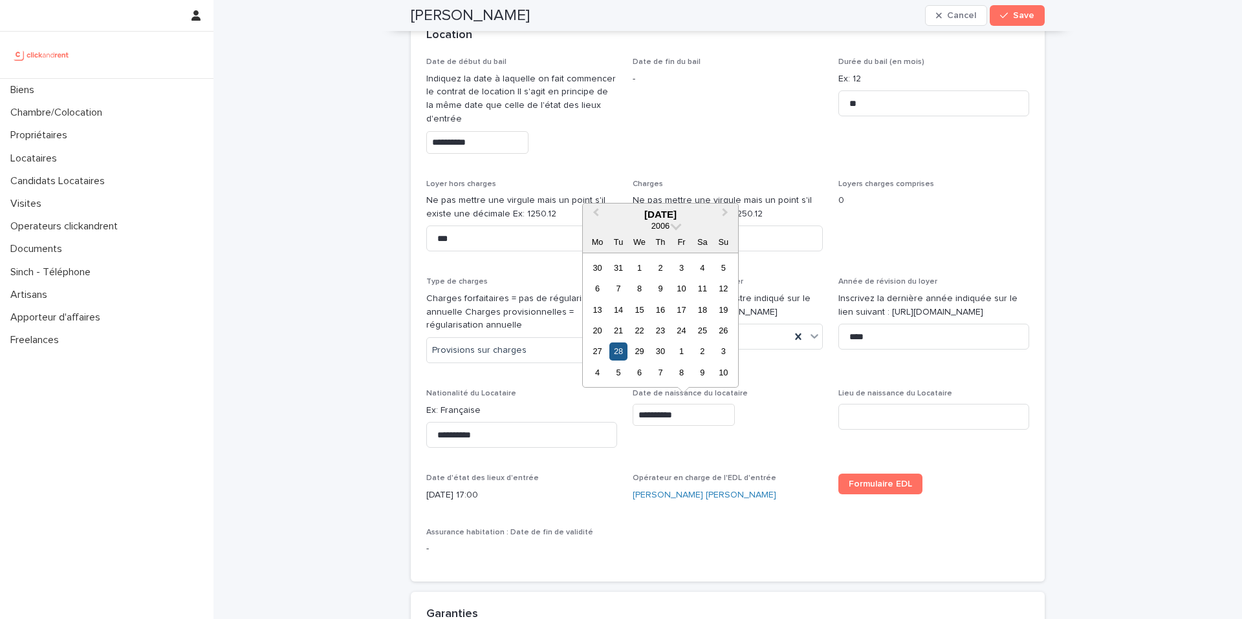
type input "**********"
click at [620, 348] on div "28" at bounding box center [617, 351] width 17 height 17
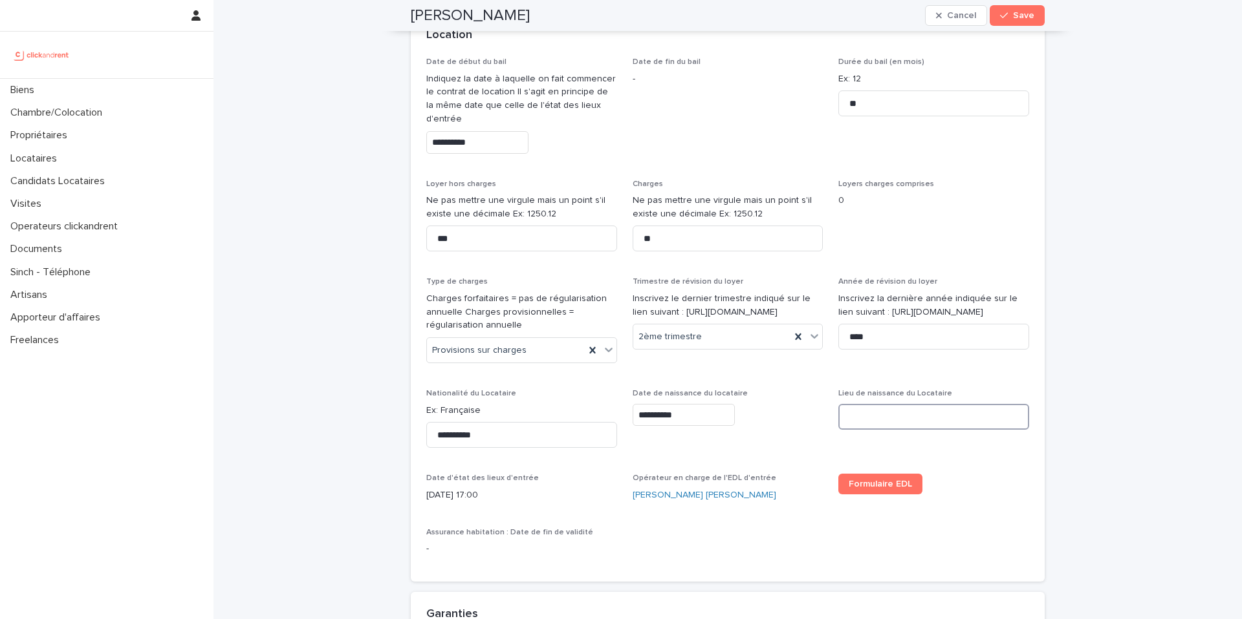
click at [872, 413] on input at bounding box center [933, 417] width 191 height 26
click at [921, 419] on input at bounding box center [933, 417] width 191 height 26
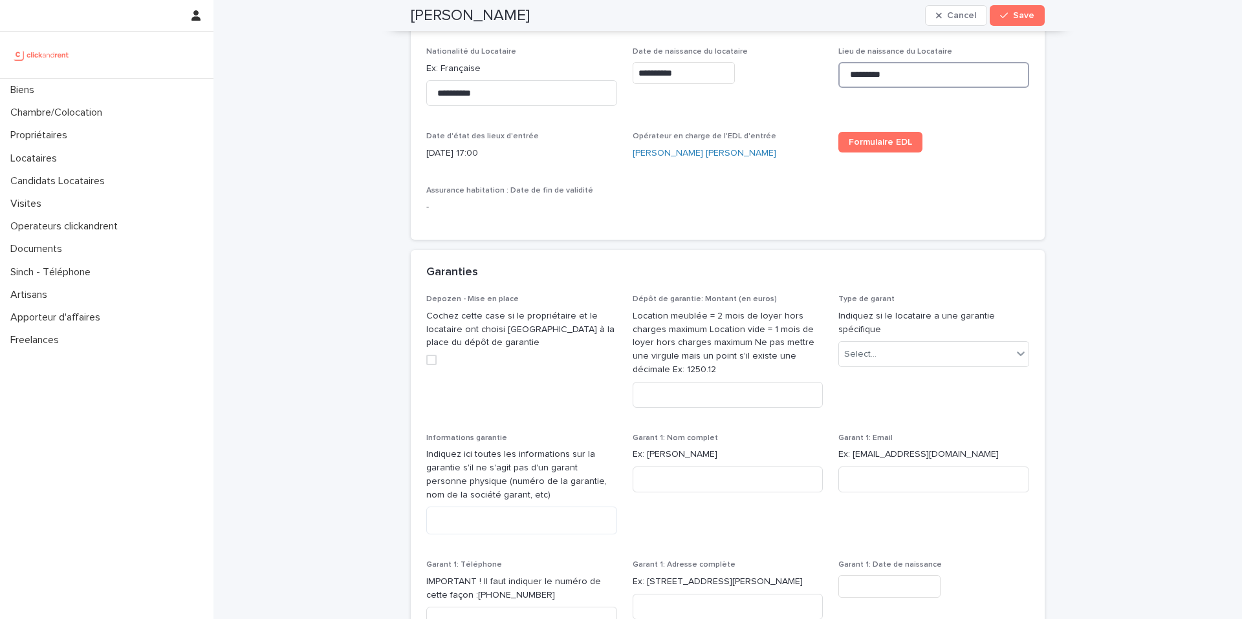
scroll to position [898, 0]
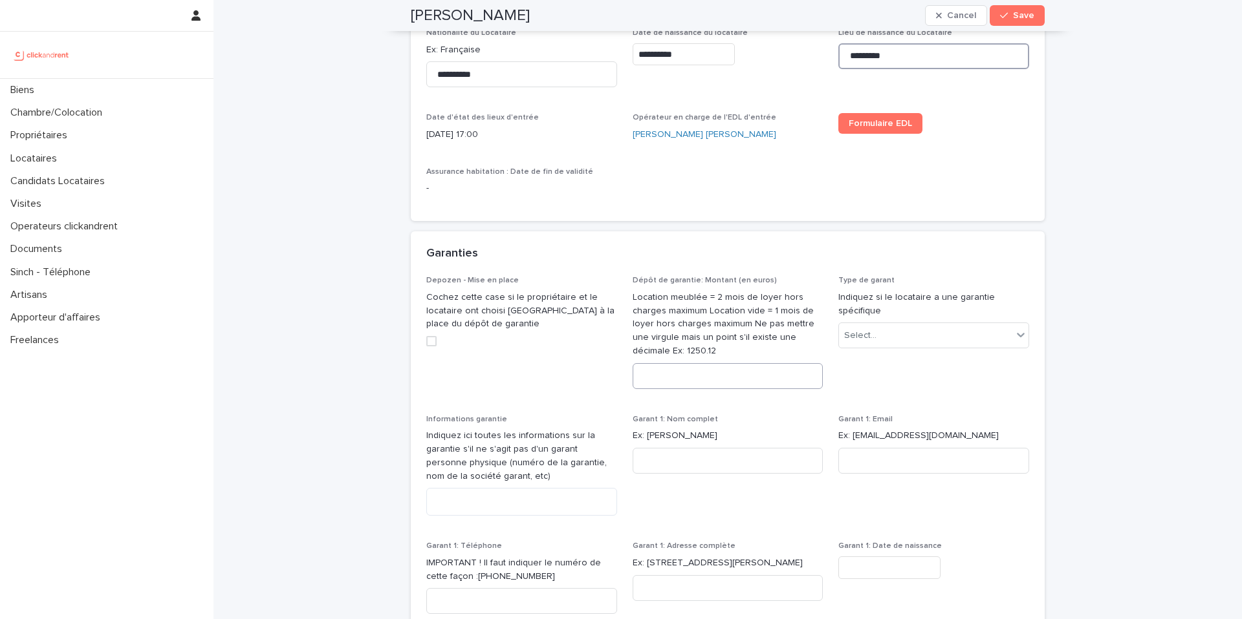
type input "*********"
click at [723, 385] on input at bounding box center [727, 376] width 191 height 26
type input "****"
click at [899, 328] on div "Select..." at bounding box center [925, 335] width 173 height 21
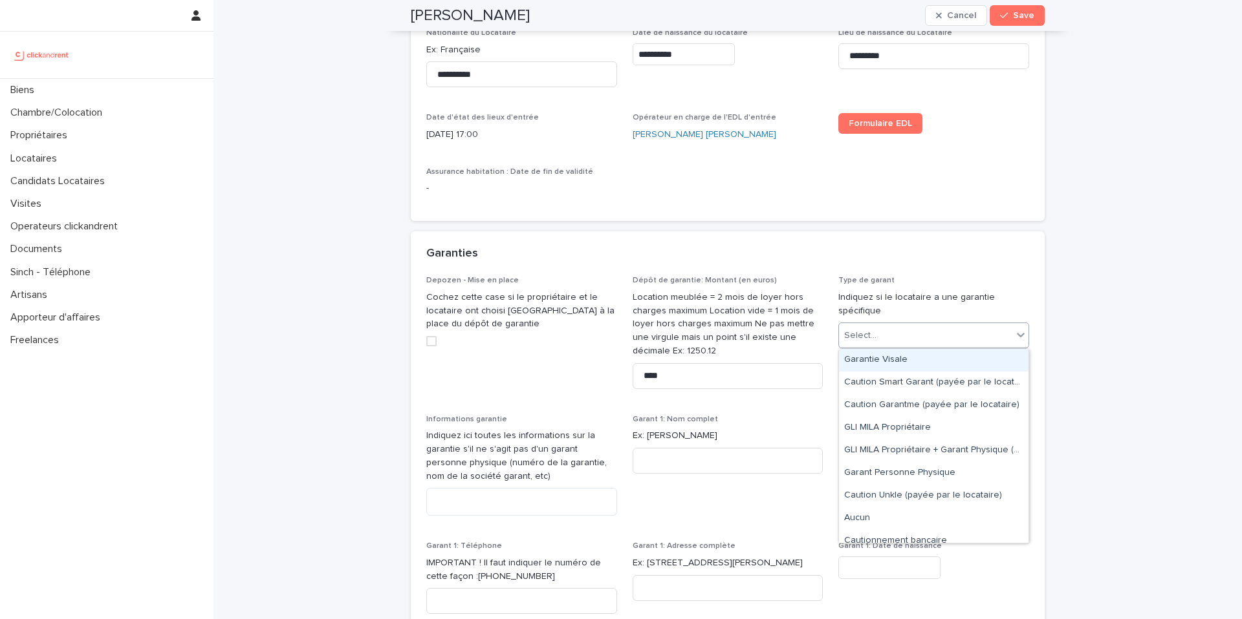
click at [894, 369] on div "Garantie Visale" at bounding box center [933, 360] width 189 height 23
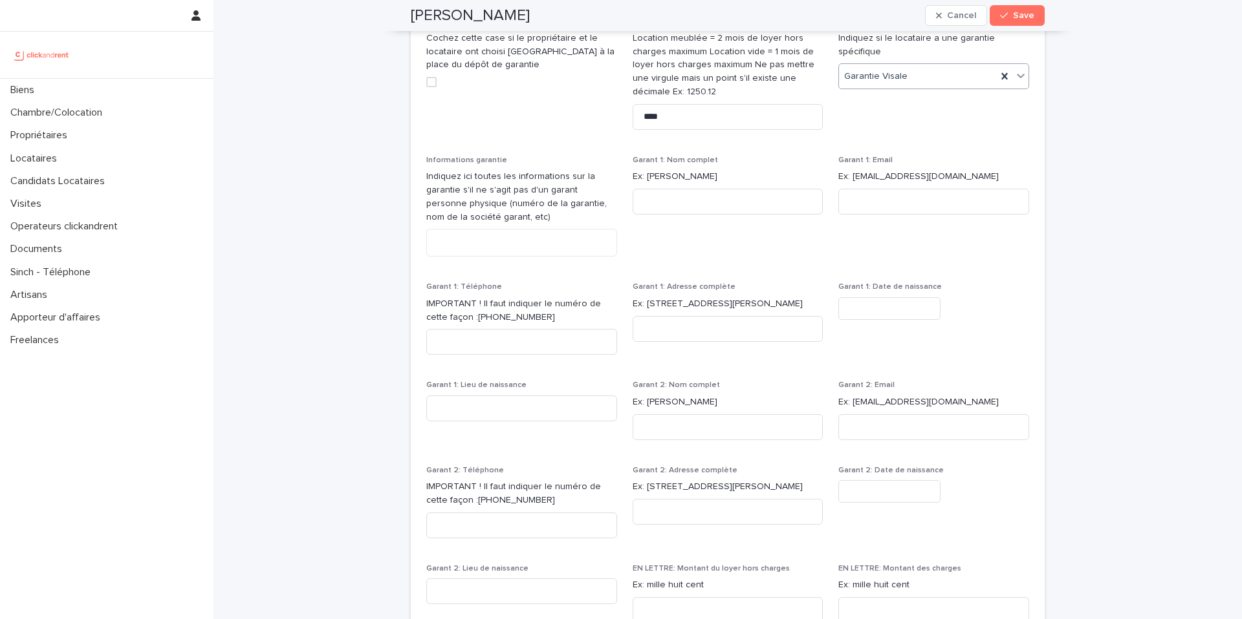
scroll to position [1160, 0]
click at [537, 244] on textarea at bounding box center [521, 240] width 191 height 28
click at [506, 236] on textarea at bounding box center [521, 240] width 191 height 28
paste textarea "**********"
click at [444, 239] on textarea "**********" at bounding box center [521, 240] width 191 height 28
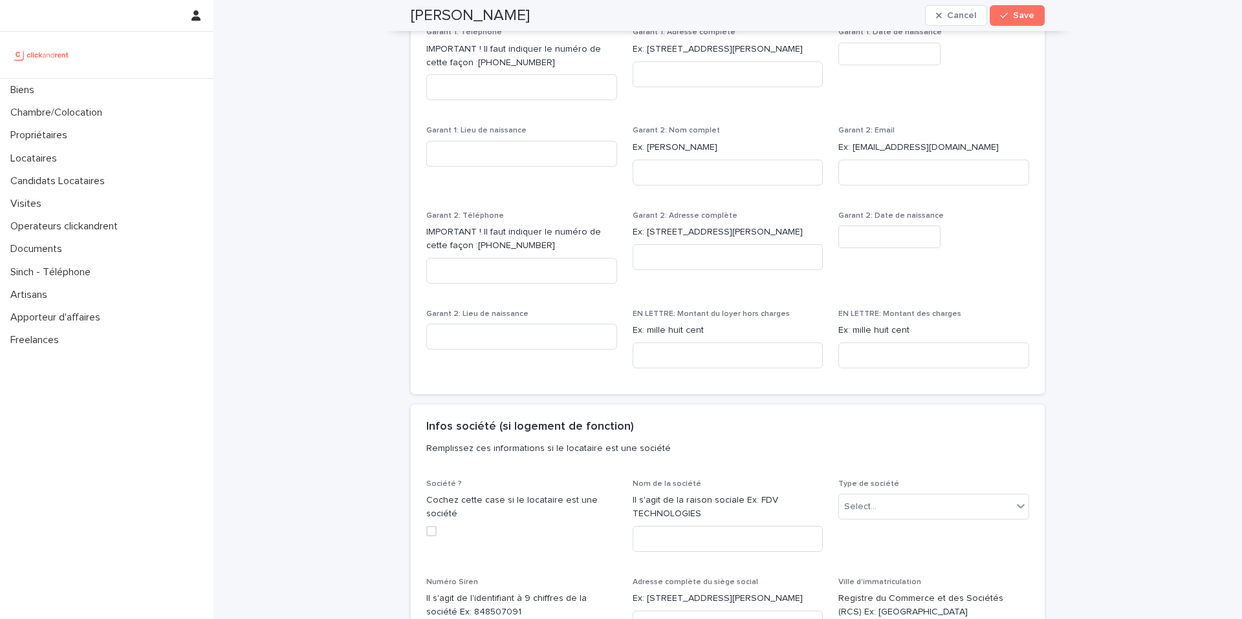
scroll to position [1412, 0]
type textarea "**********"
click at [669, 361] on input at bounding box center [727, 355] width 191 height 26
paste input "**********"
type input "**********"
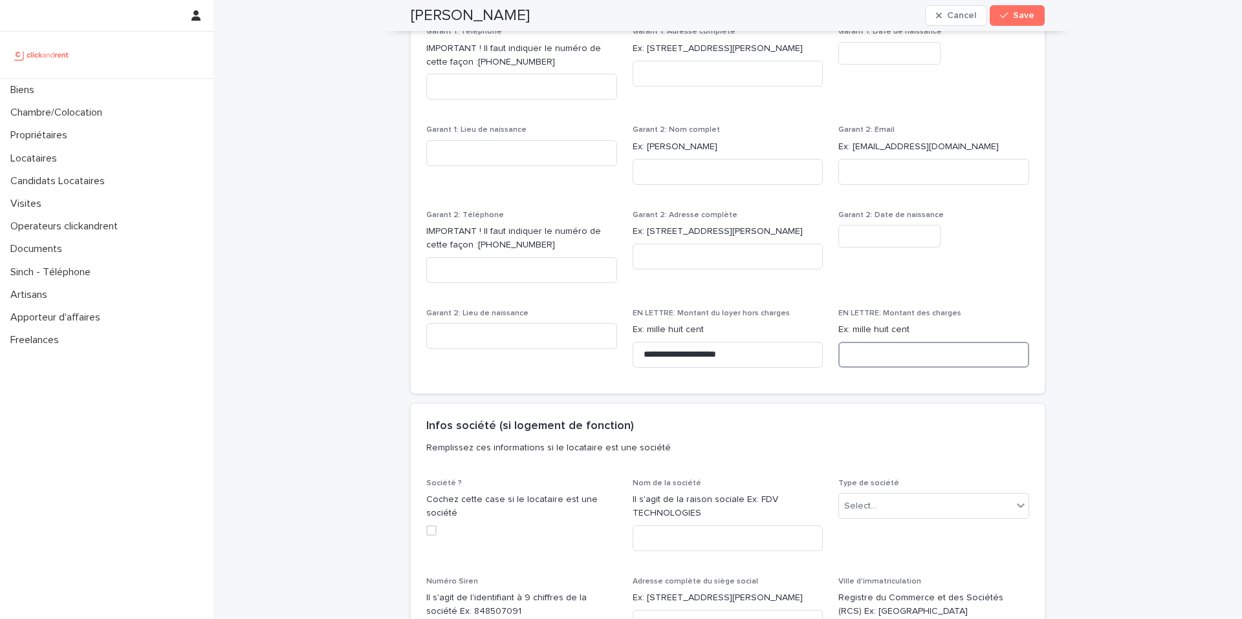
click at [870, 357] on input at bounding box center [933, 355] width 191 height 26
paste input "**********"
click at [854, 355] on input "**********" at bounding box center [933, 355] width 191 height 26
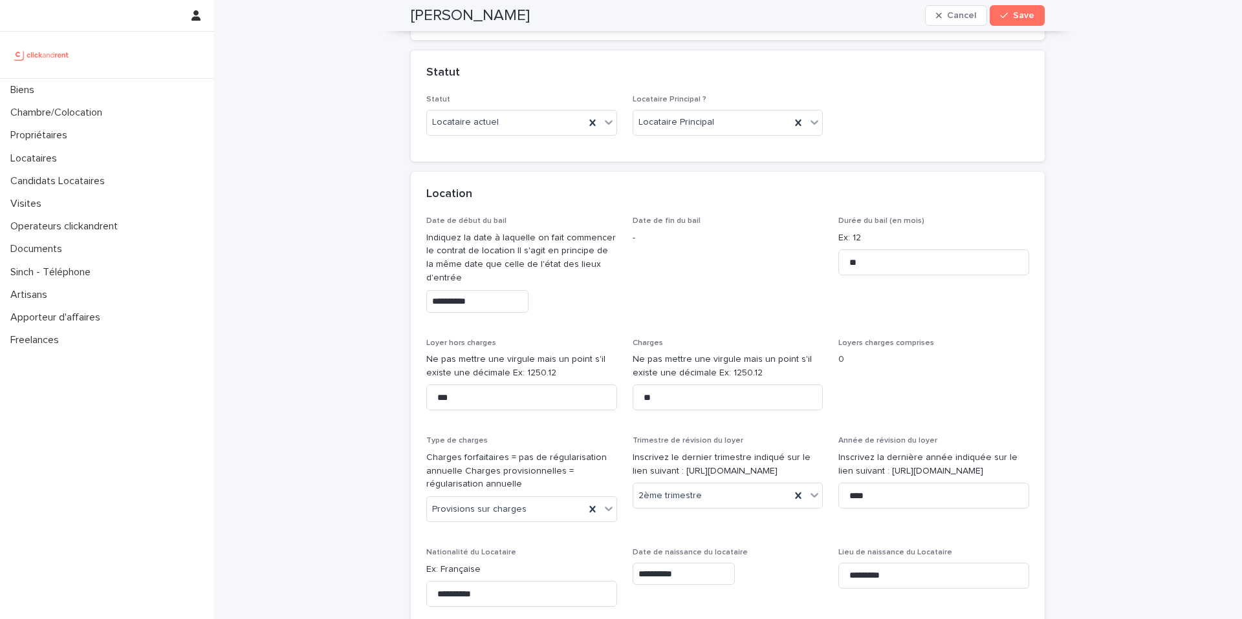
scroll to position [0, 0]
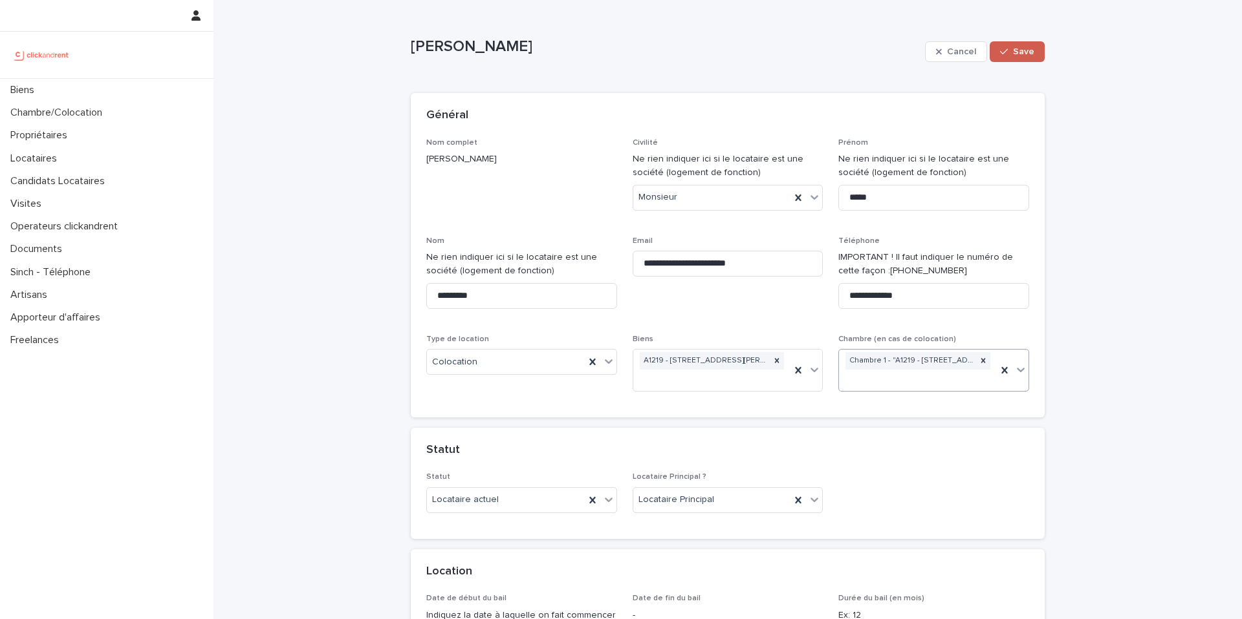
type input "**********"
click at [1020, 54] on span "Save" at bounding box center [1023, 51] width 21 height 9
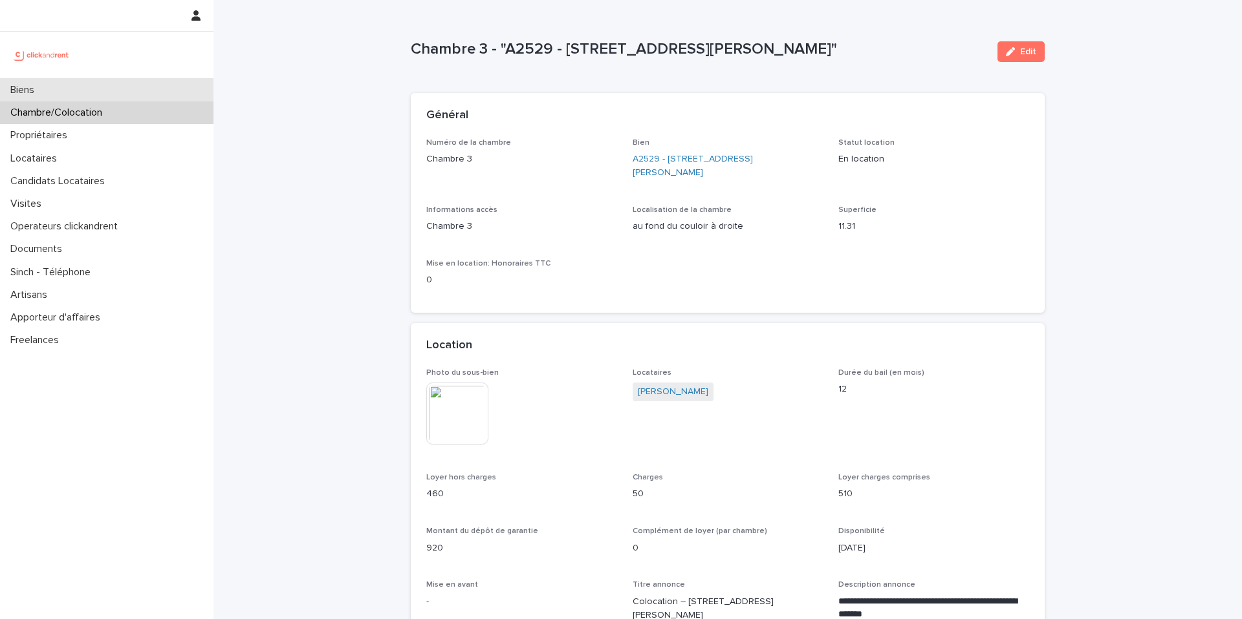
click at [134, 89] on div "Biens" at bounding box center [106, 90] width 213 height 23
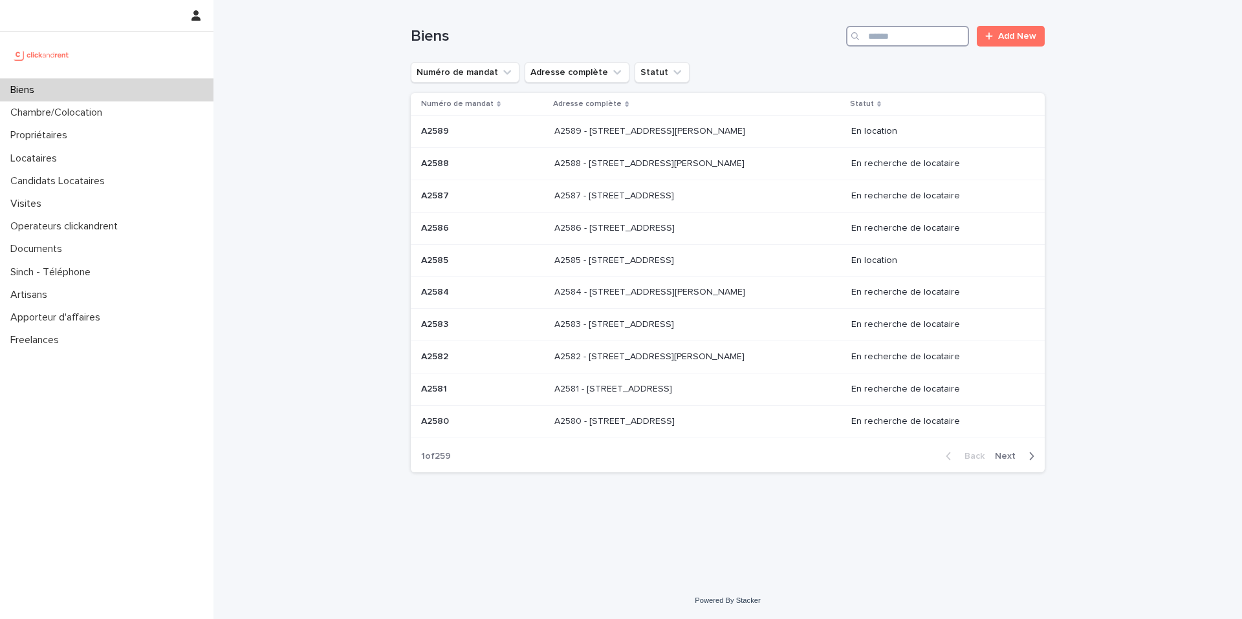
click at [903, 38] on input "Search" at bounding box center [907, 36] width 123 height 21
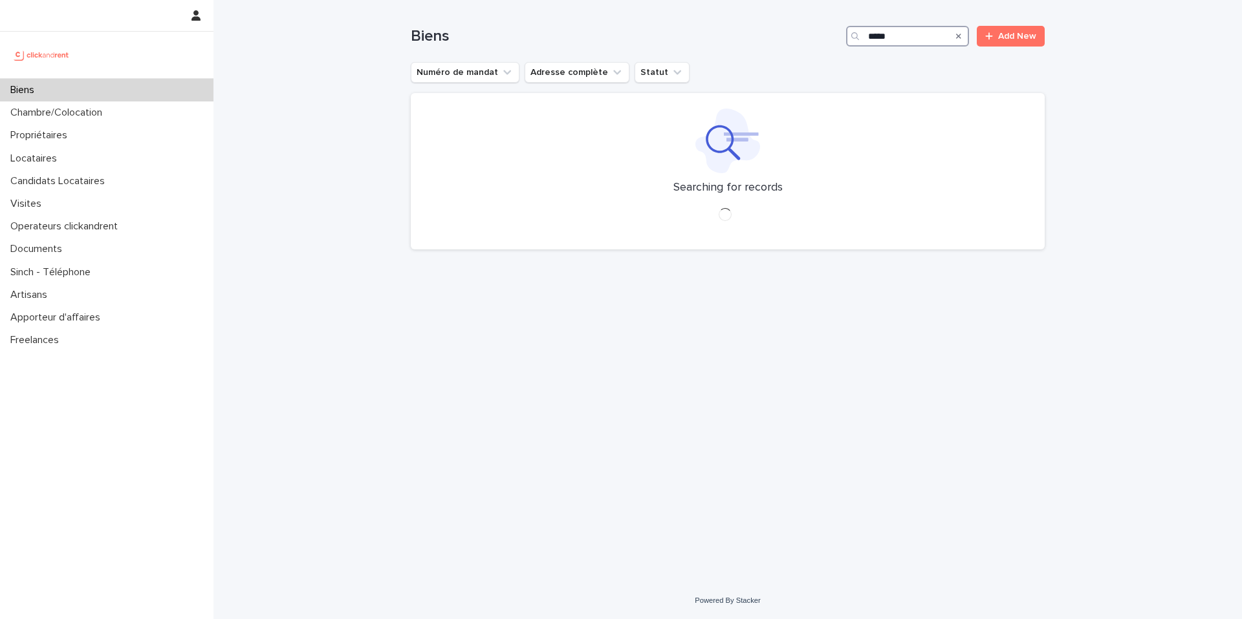
type input "*****"
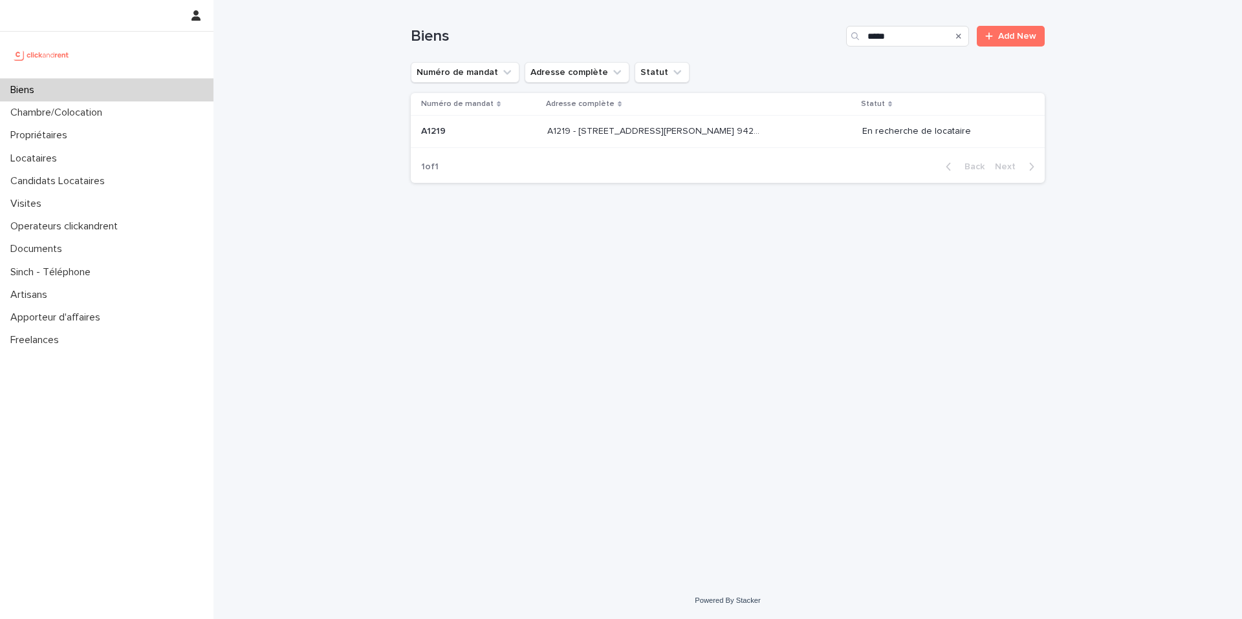
click at [752, 130] on p "A1219 - [STREET_ADDRESS][PERSON_NAME] 94240" at bounding box center [656, 131] width 218 height 14
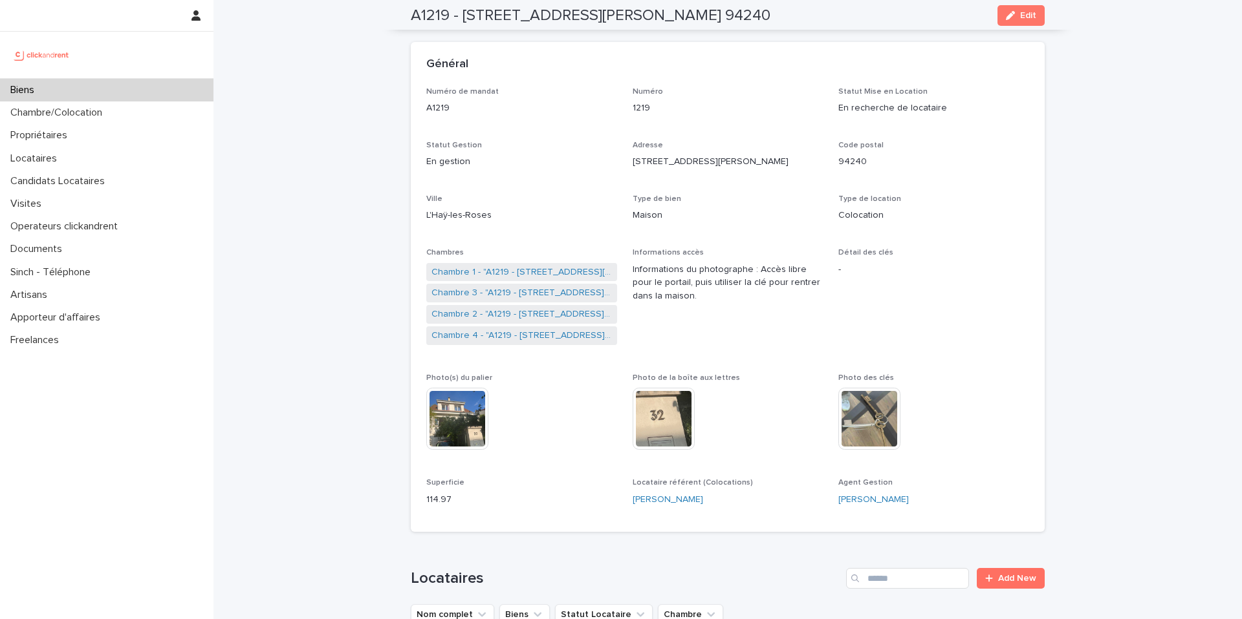
scroll to position [22, 0]
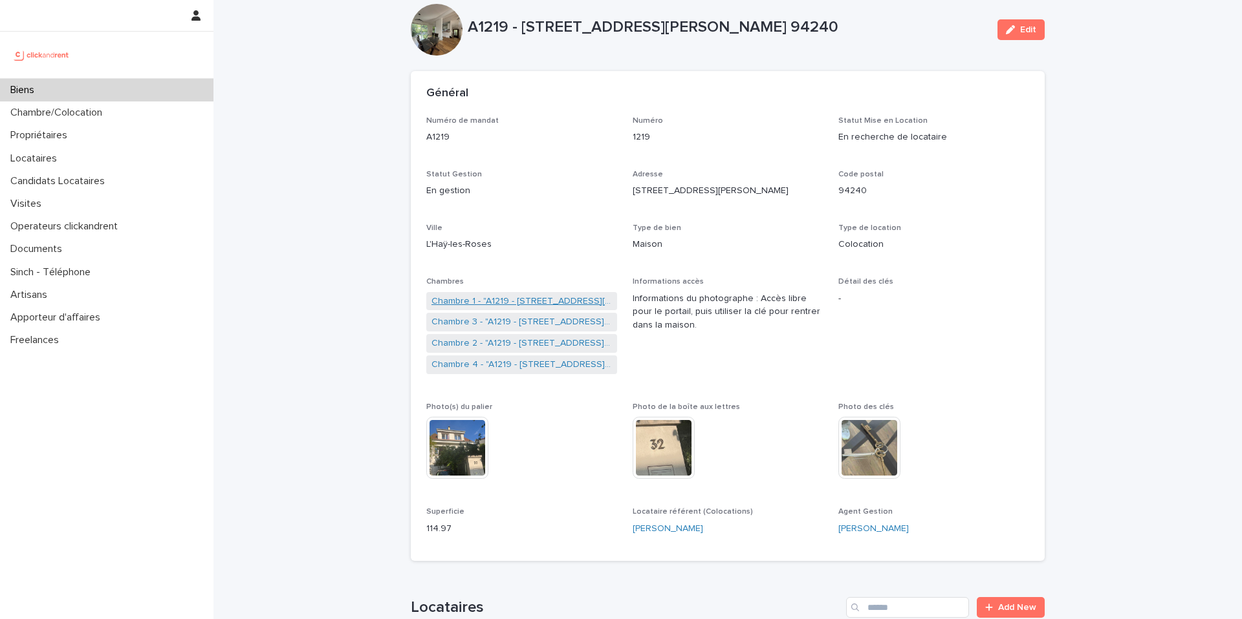
click at [557, 302] on link "Chambre 1 - "A1219 - [STREET_ADDRESS][PERSON_NAME] 94240"" at bounding box center [521, 302] width 180 height 14
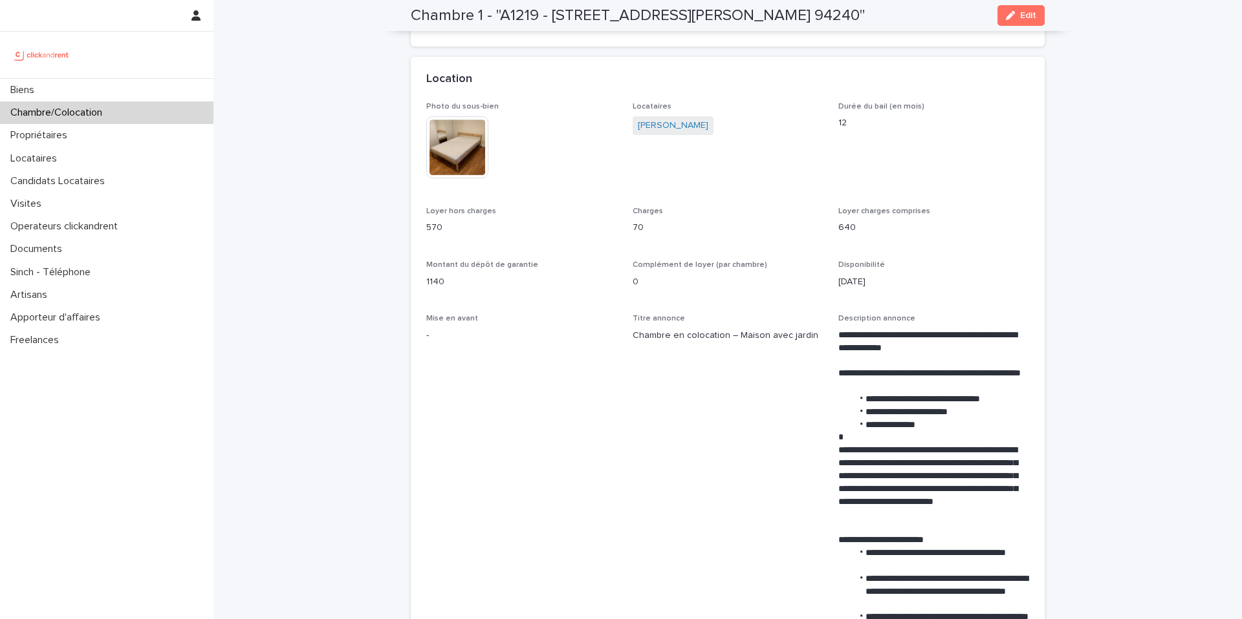
scroll to position [263, 0]
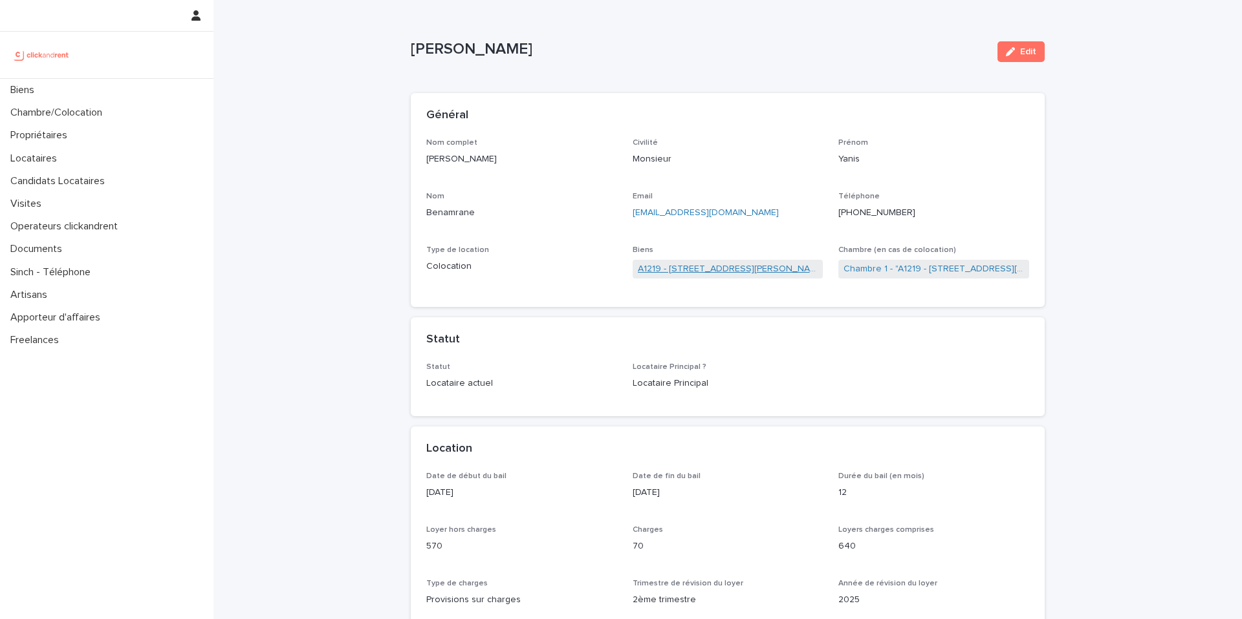
click at [671, 267] on link "A1219 - [STREET_ADDRESS][PERSON_NAME] 94240" at bounding box center [728, 270] width 180 height 14
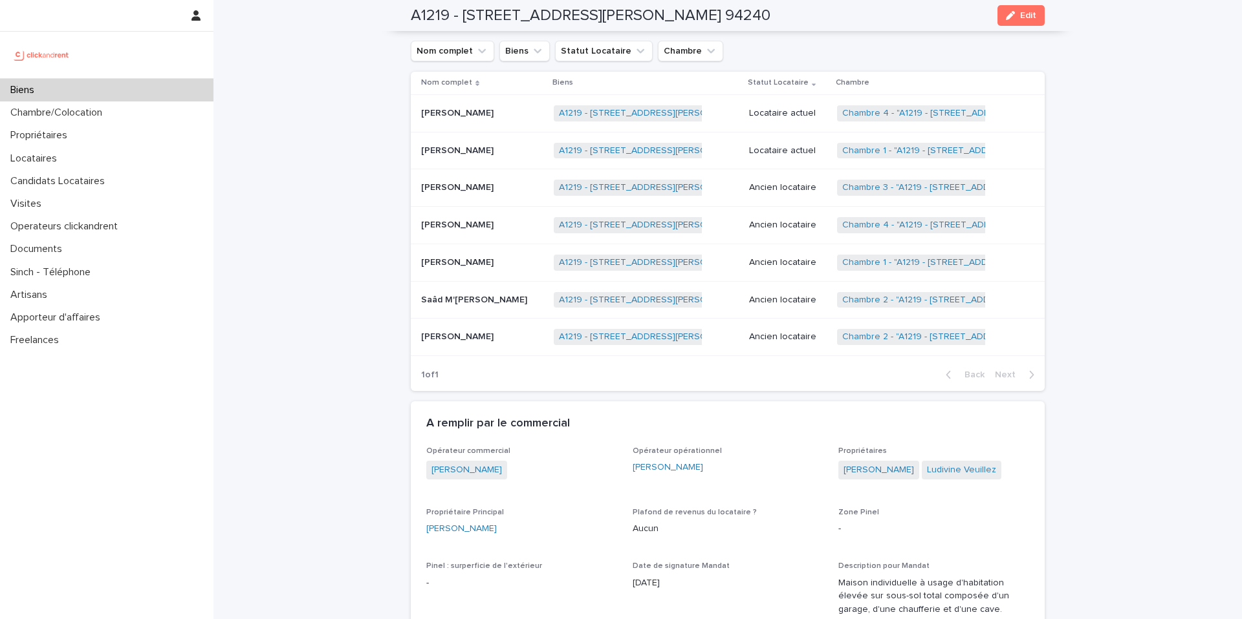
scroll to position [594, 0]
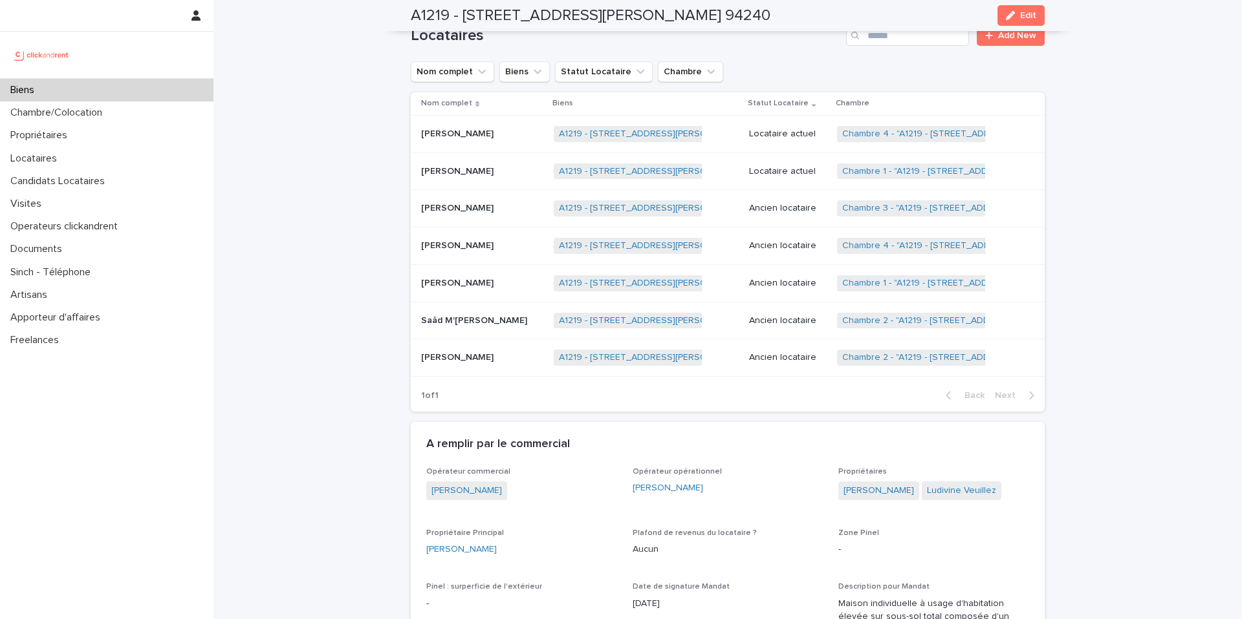
click at [502, 168] on p at bounding box center [482, 171] width 122 height 11
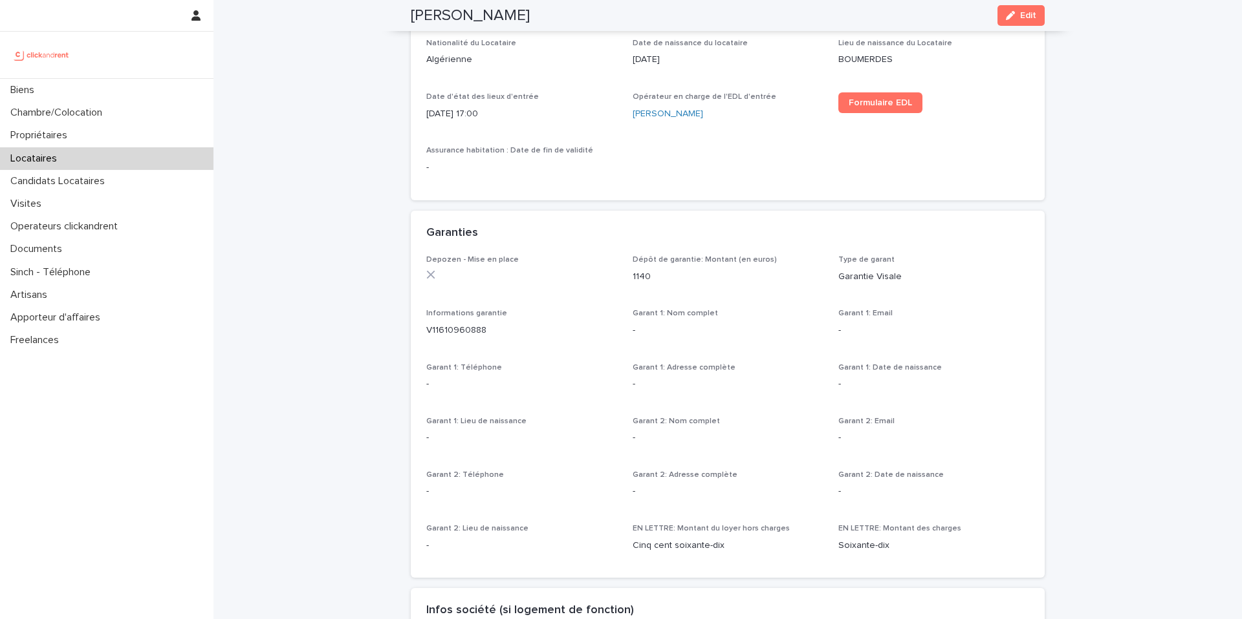
click at [491, 18] on h2 "[PERSON_NAME]" at bounding box center [470, 15] width 119 height 19
click at [491, 17] on h2 "[PERSON_NAME]" at bounding box center [470, 15] width 119 height 19
copy h2 "Benamrane"
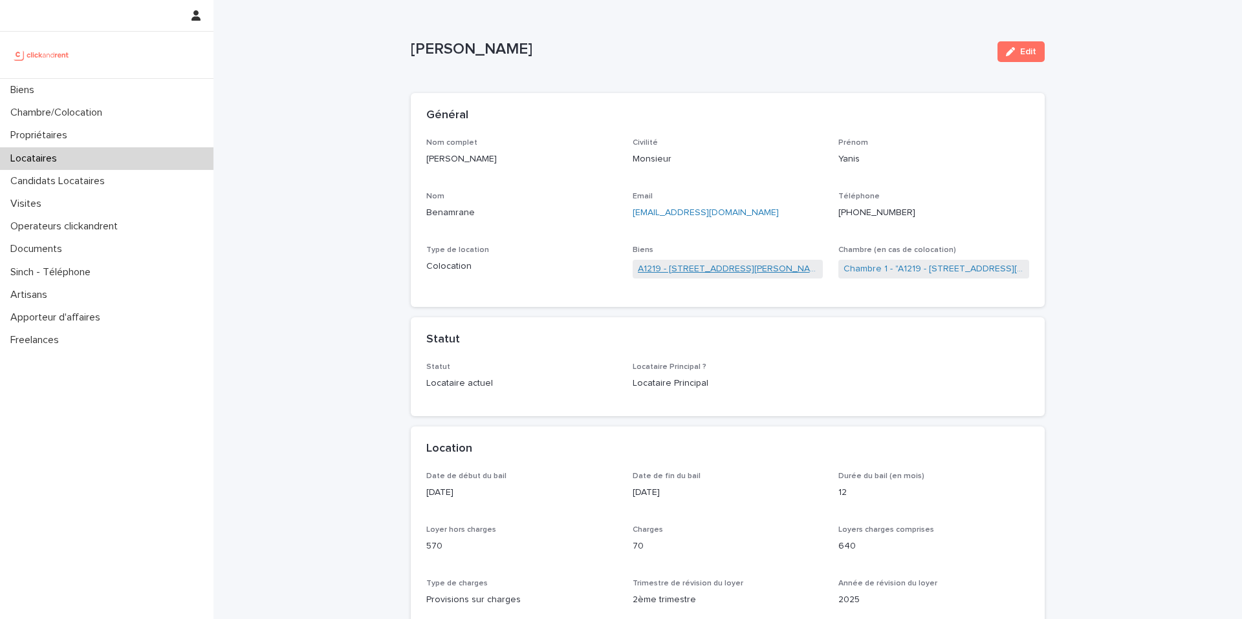
click at [700, 272] on link "A1219 - [STREET_ADDRESS][PERSON_NAME] 94240" at bounding box center [728, 270] width 180 height 14
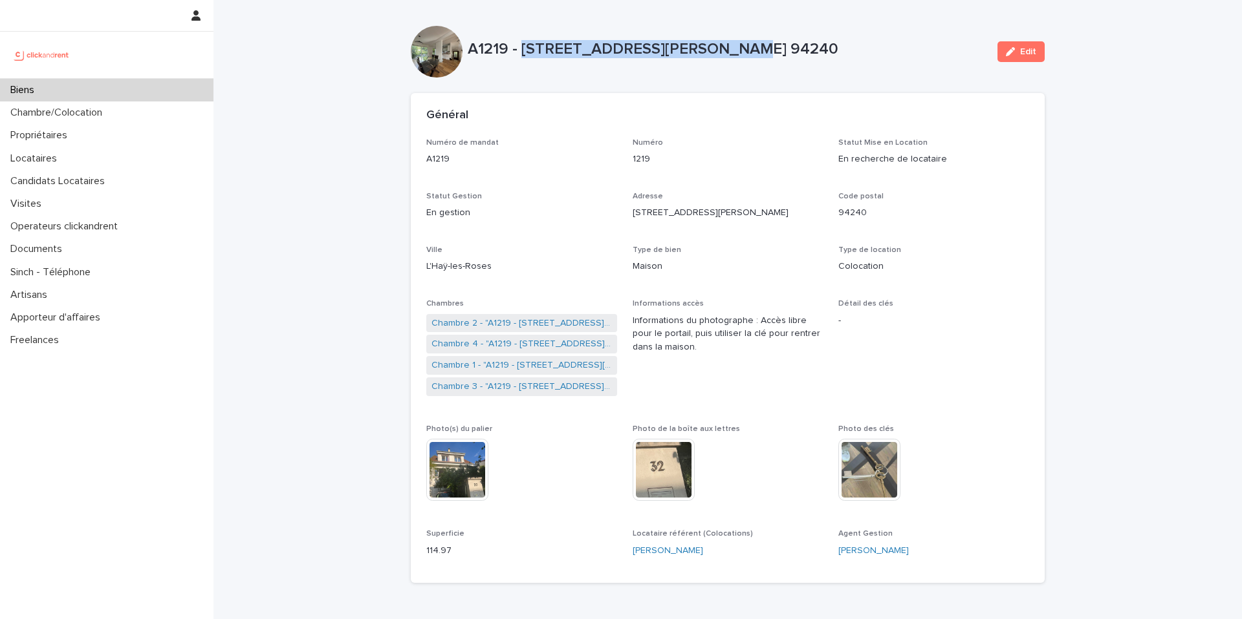
drag, startPoint x: 521, startPoint y: 48, endPoint x: 722, endPoint y: 50, distance: 201.1
click at [722, 50] on p "A1219 - [STREET_ADDRESS][PERSON_NAME] 94240" at bounding box center [727, 49] width 519 height 19
drag, startPoint x: 727, startPoint y: 50, endPoint x: 776, endPoint y: 50, distance: 48.5
click at [776, 50] on p "A1219 - [STREET_ADDRESS][PERSON_NAME] 94240" at bounding box center [727, 49] width 519 height 19
click at [911, 55] on p "A1219 - [STREET_ADDRESS][PERSON_NAME] 94240" at bounding box center [727, 49] width 519 height 19
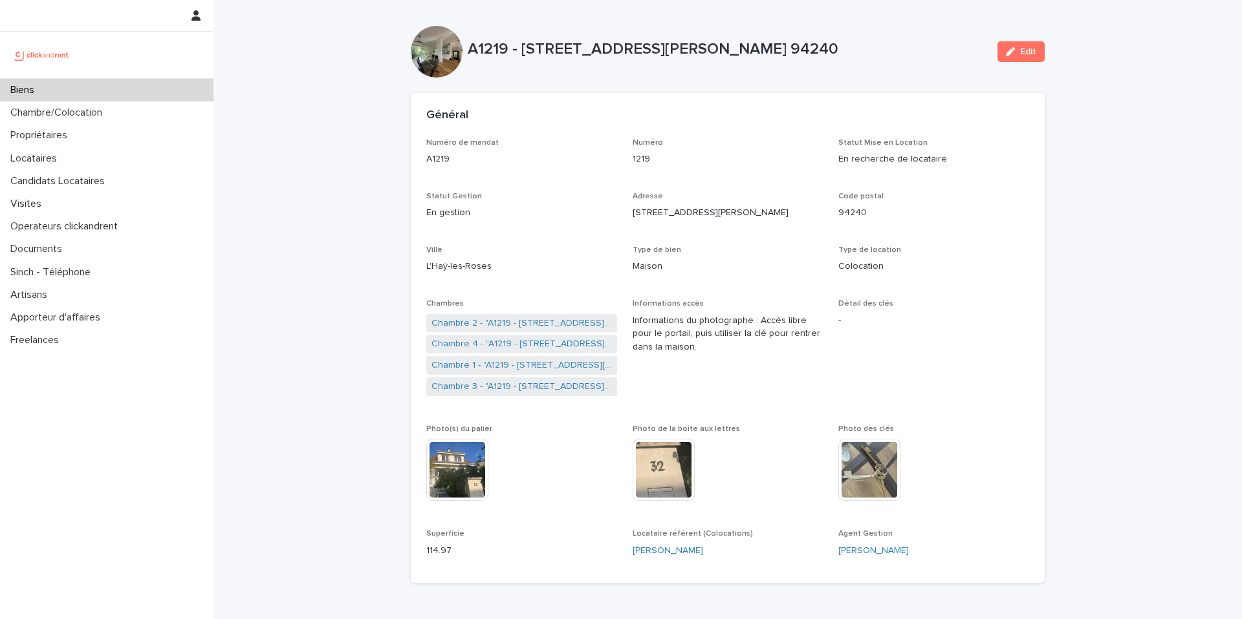
drag, startPoint x: 897, startPoint y: 47, endPoint x: 525, endPoint y: 47, distance: 371.8
click at [525, 47] on p "A1219 - [STREET_ADDRESS][PERSON_NAME] 94240" at bounding box center [727, 49] width 519 height 19
copy p "[STREET_ADDRESS][PERSON_NAME]"
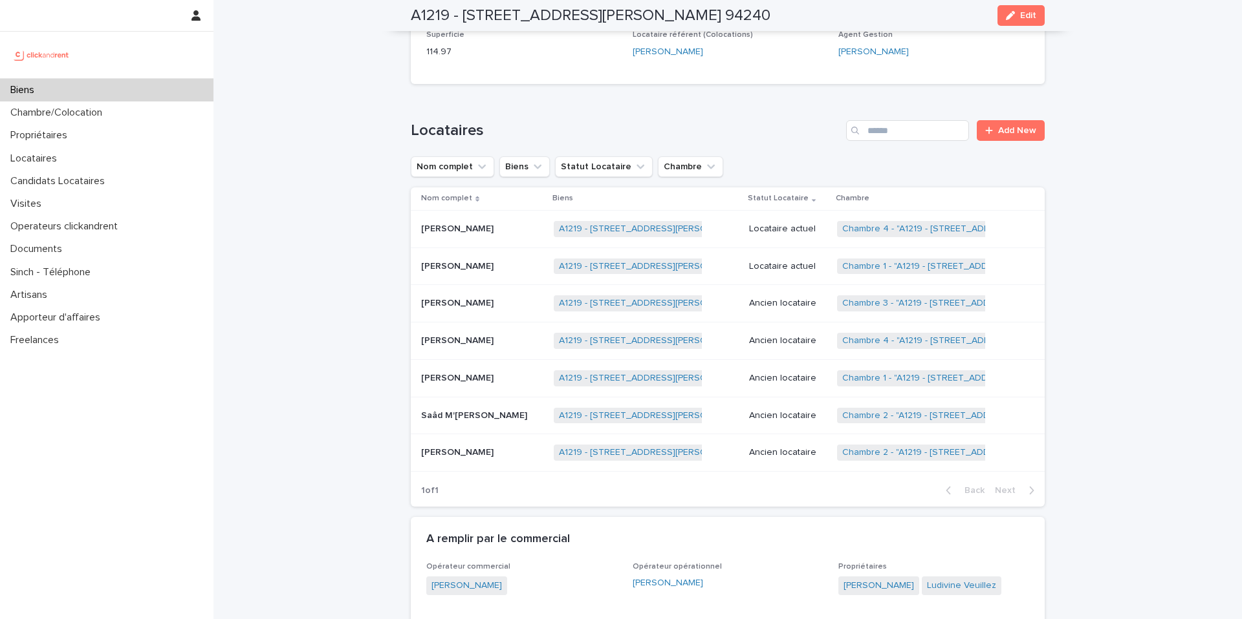
scroll to position [502, 0]
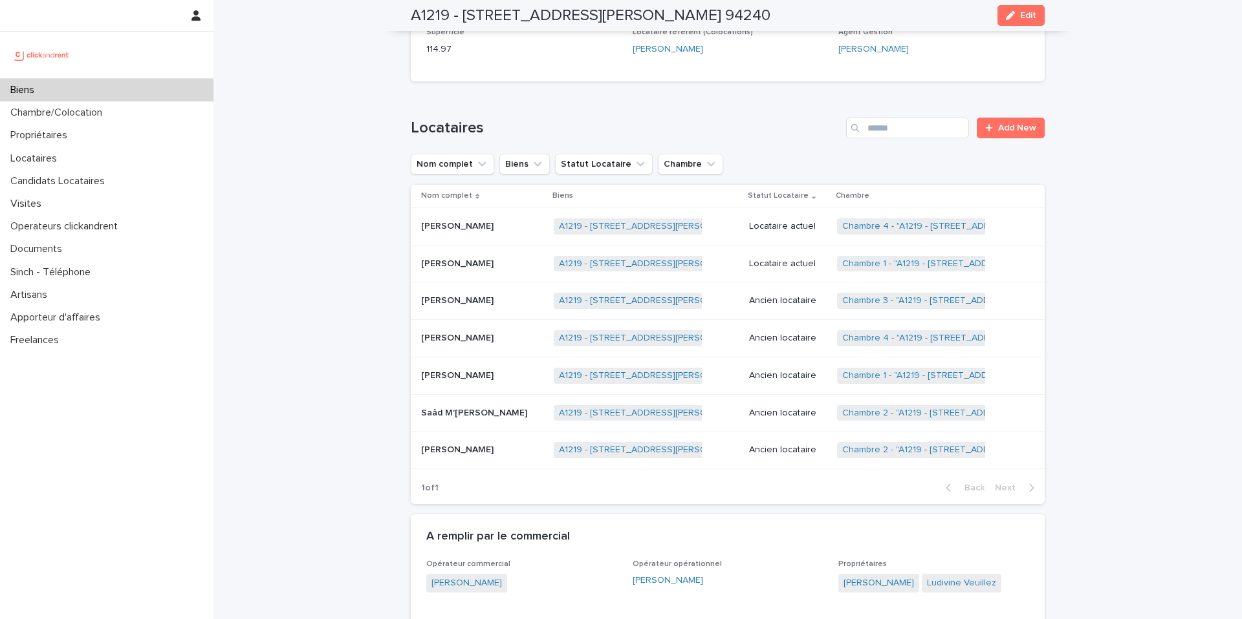
click at [795, 259] on p "Locataire actuel" at bounding box center [788, 264] width 78 height 11
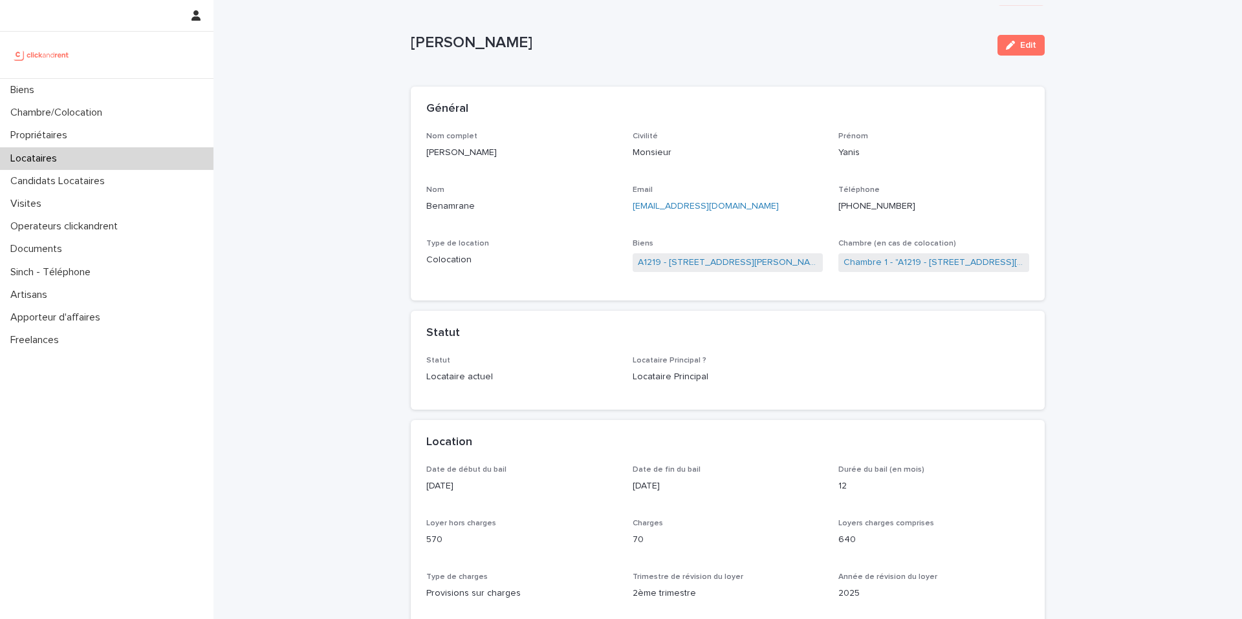
scroll to position [16, 0]
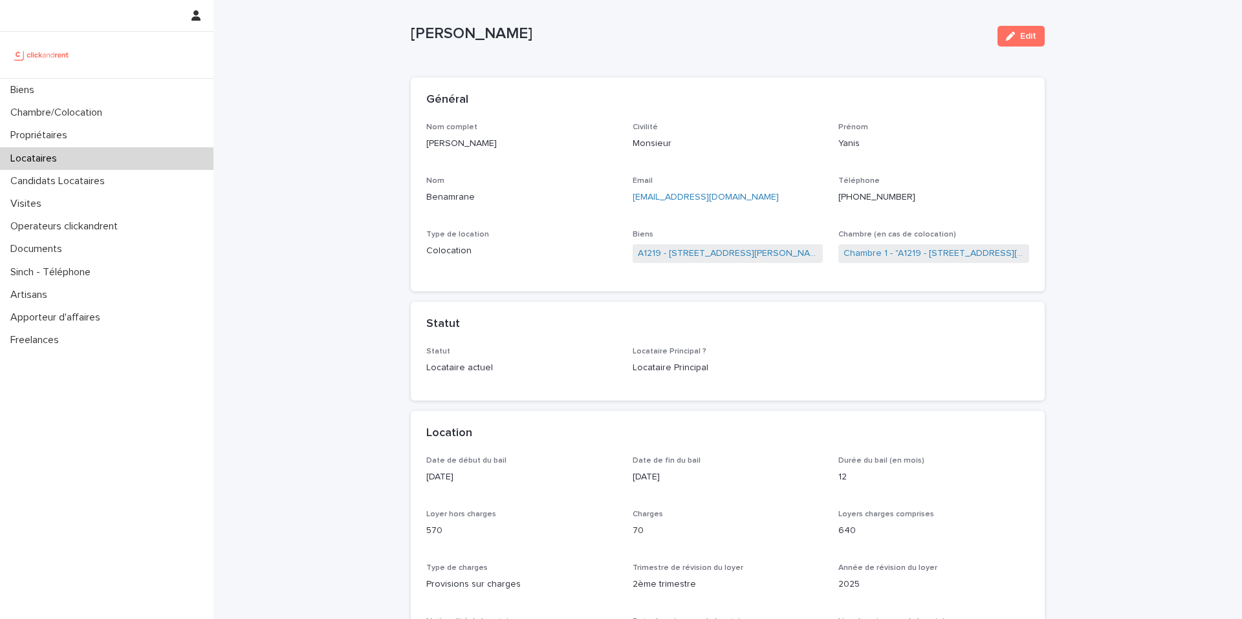
click at [764, 191] on p "[EMAIL_ADDRESS][DOMAIN_NAME]" at bounding box center [727, 198] width 191 height 14
copy link "[EMAIL_ADDRESS][DOMAIN_NAME]"
click at [917, 253] on link "Chambre 1 - "A1219 - [STREET_ADDRESS][PERSON_NAME] 94240"" at bounding box center [933, 254] width 180 height 14
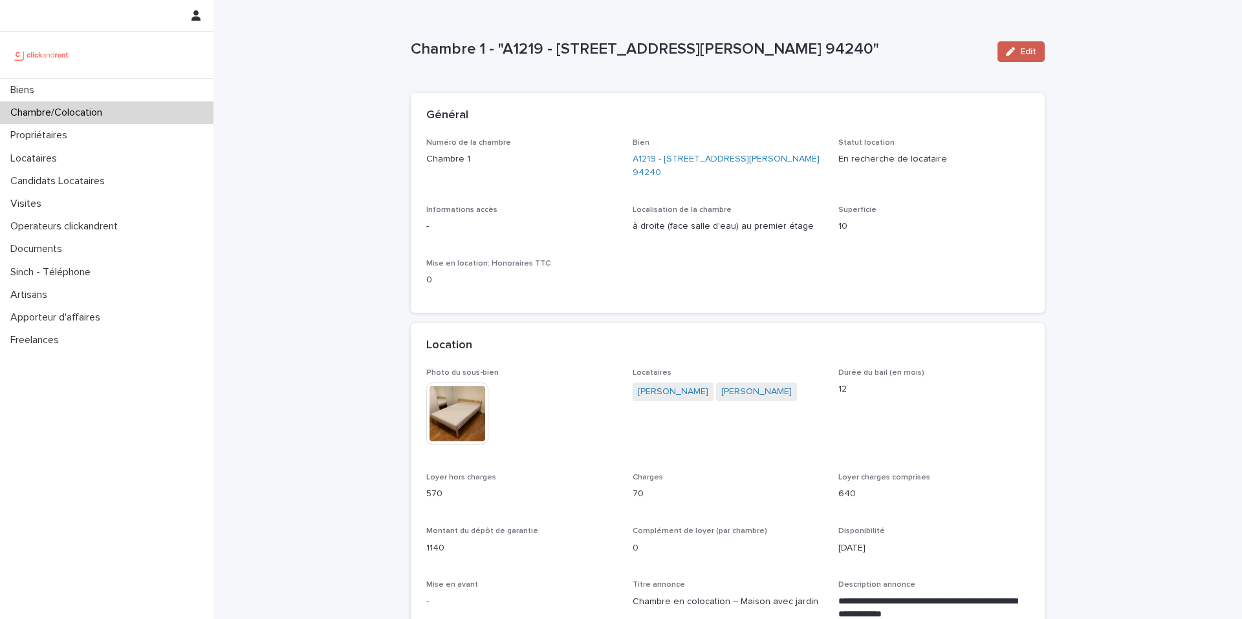
click at [1038, 45] on button "Edit" at bounding box center [1020, 51] width 47 height 21
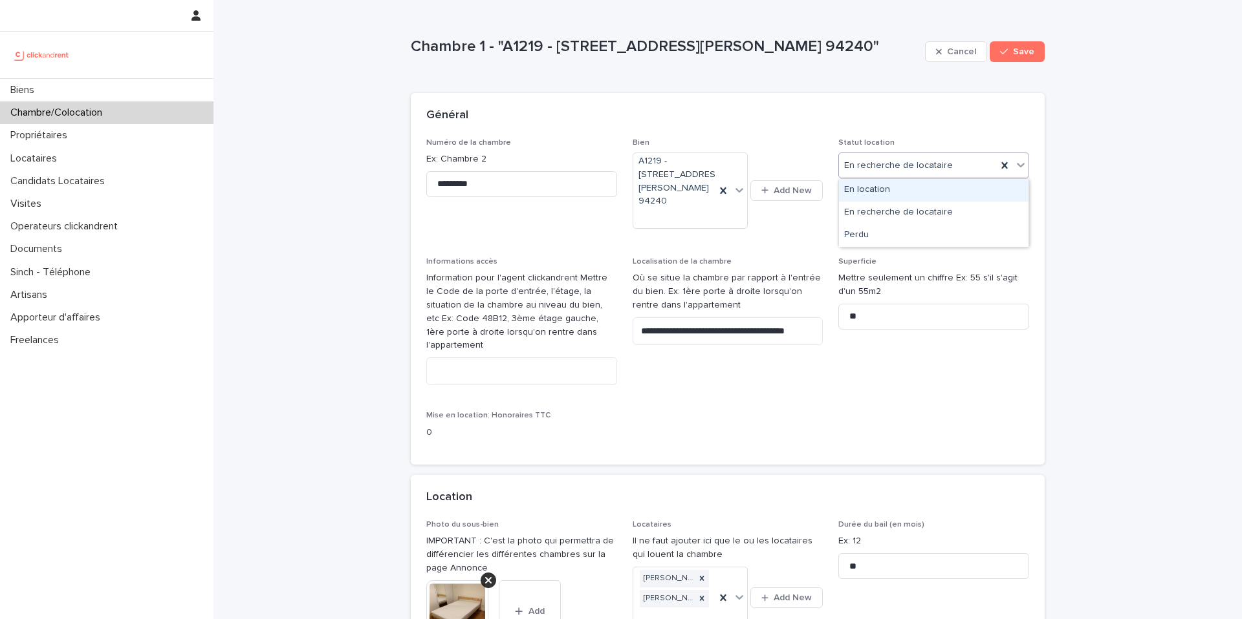
click at [893, 197] on div "En location" at bounding box center [933, 190] width 189 height 23
click at [1007, 49] on icon "button" at bounding box center [1004, 51] width 8 height 9
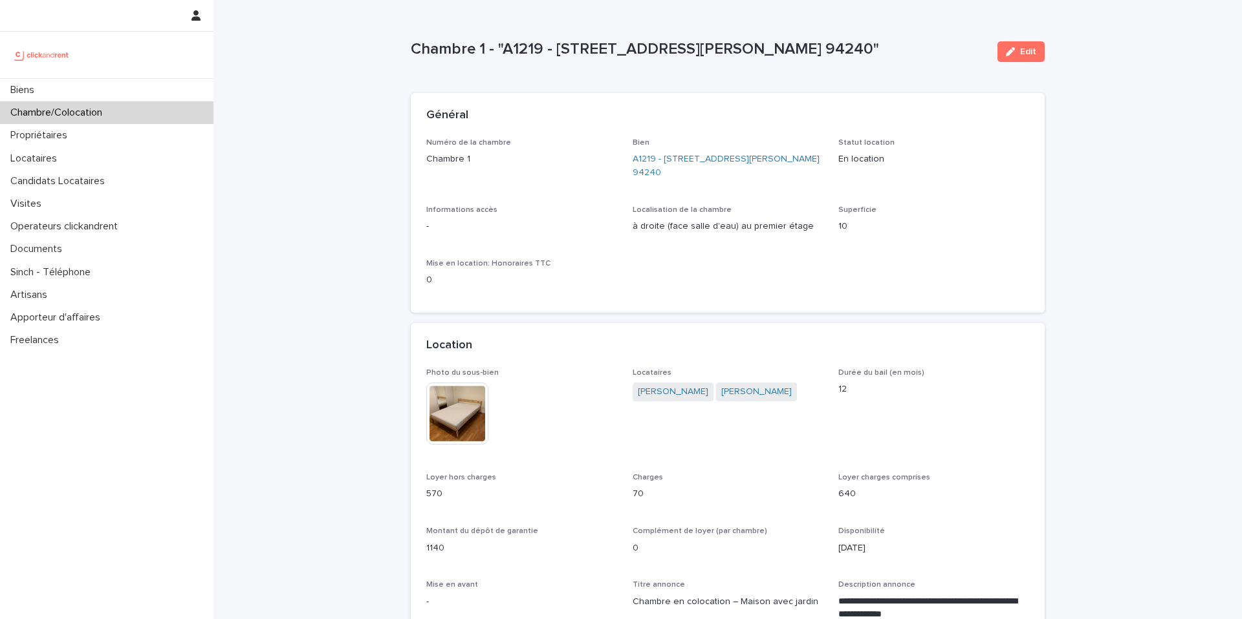
click at [175, 109] on div "Chambre/Colocation" at bounding box center [106, 113] width 213 height 23
